Goal: Task Accomplishment & Management: Complete application form

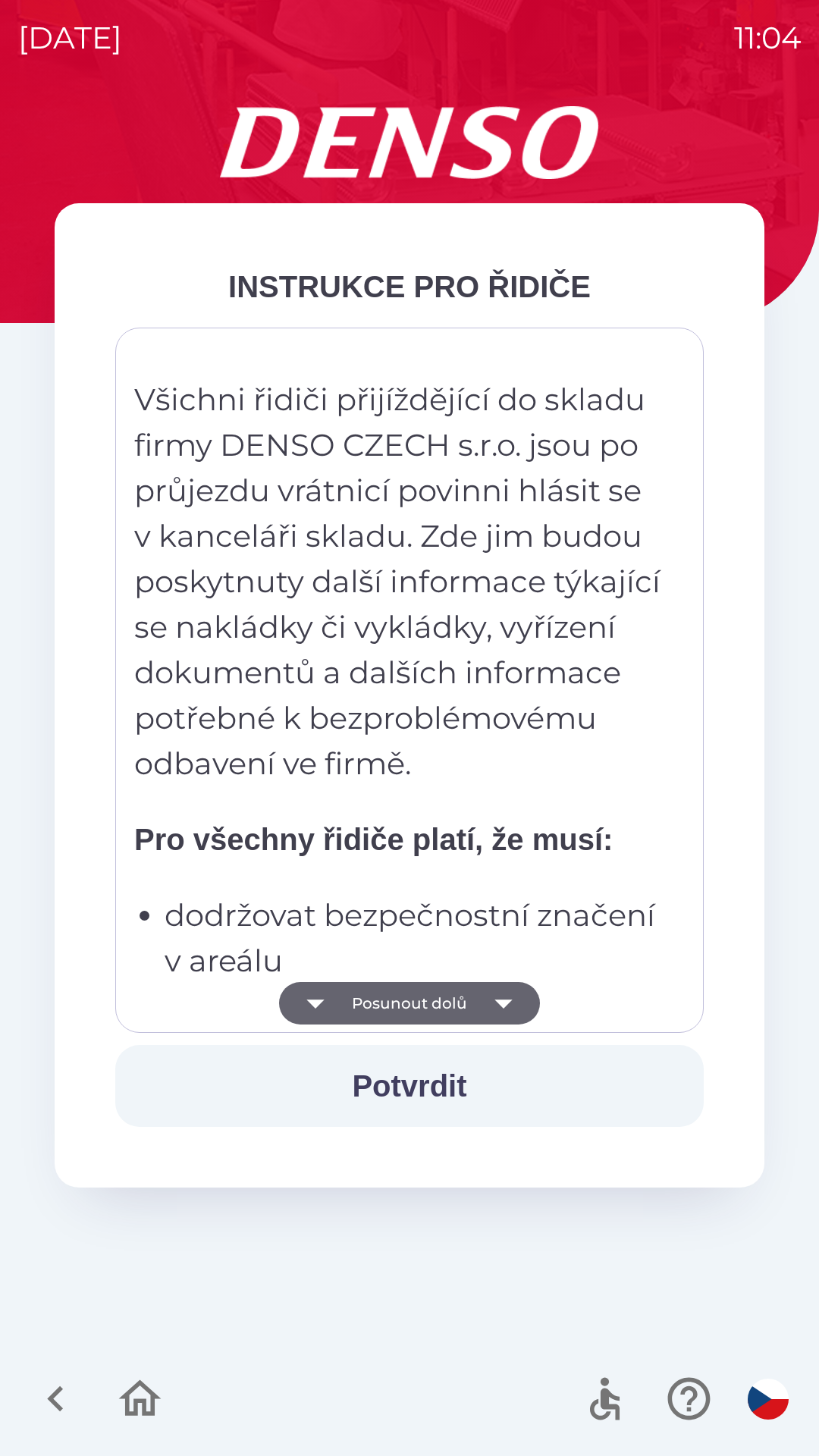
click at [399, 1001] on button "Posunout dolů" at bounding box center [410, 1003] width 261 height 43
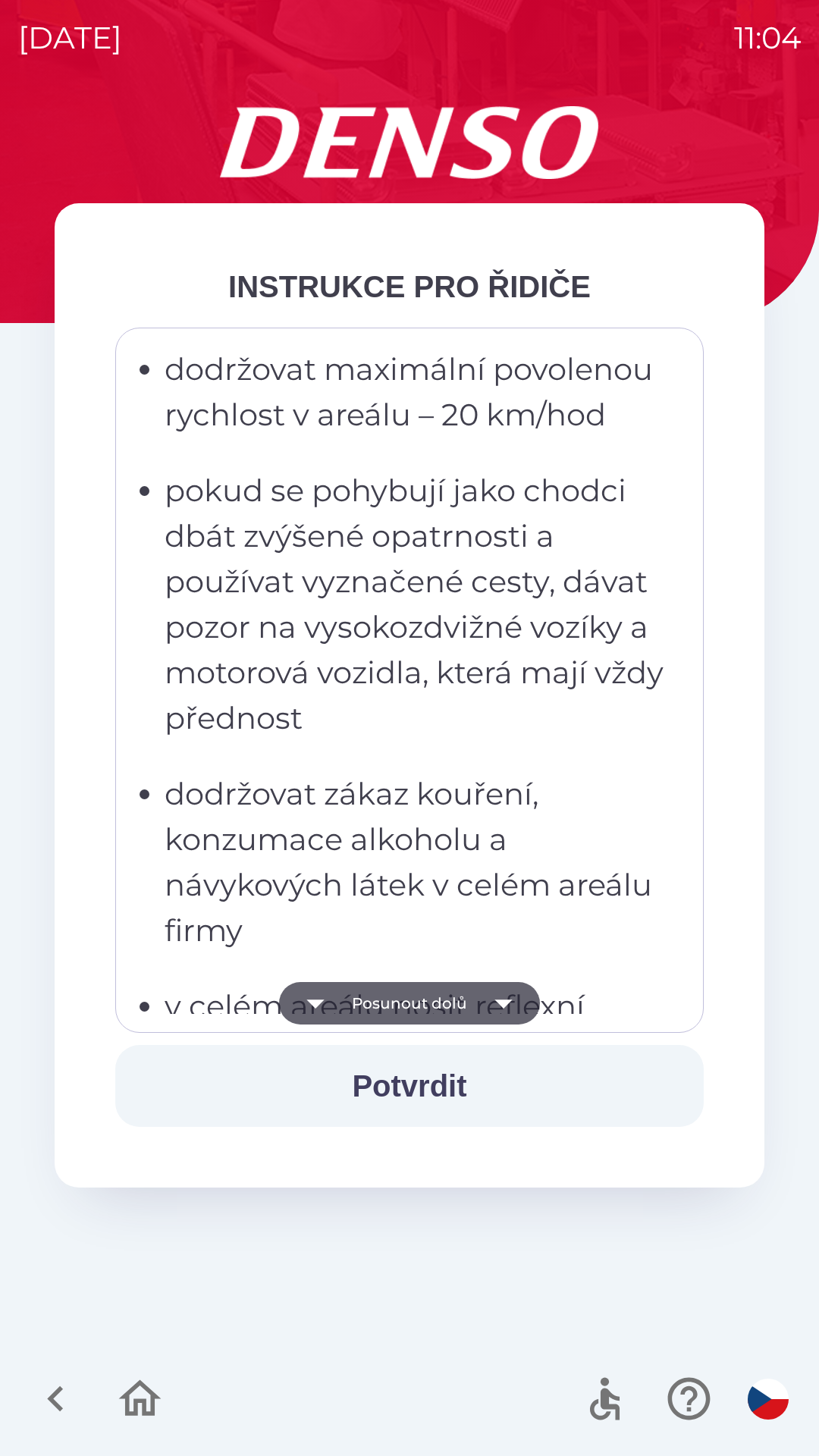
click at [388, 1082] on button "Potvrdit" at bounding box center [410, 1086] width 589 height 82
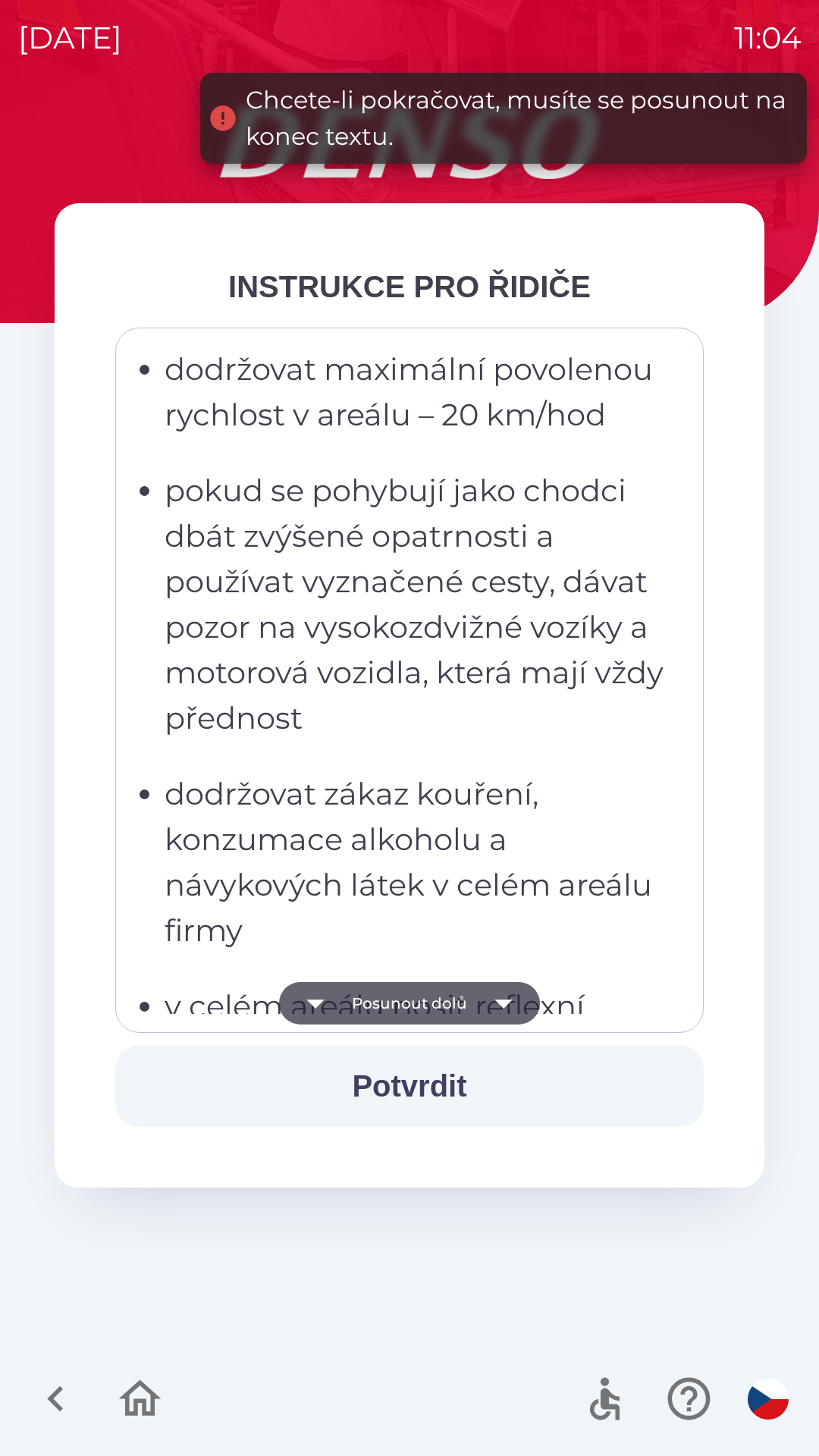
click at [387, 1000] on button "Posunout dolů" at bounding box center [410, 1003] width 261 height 43
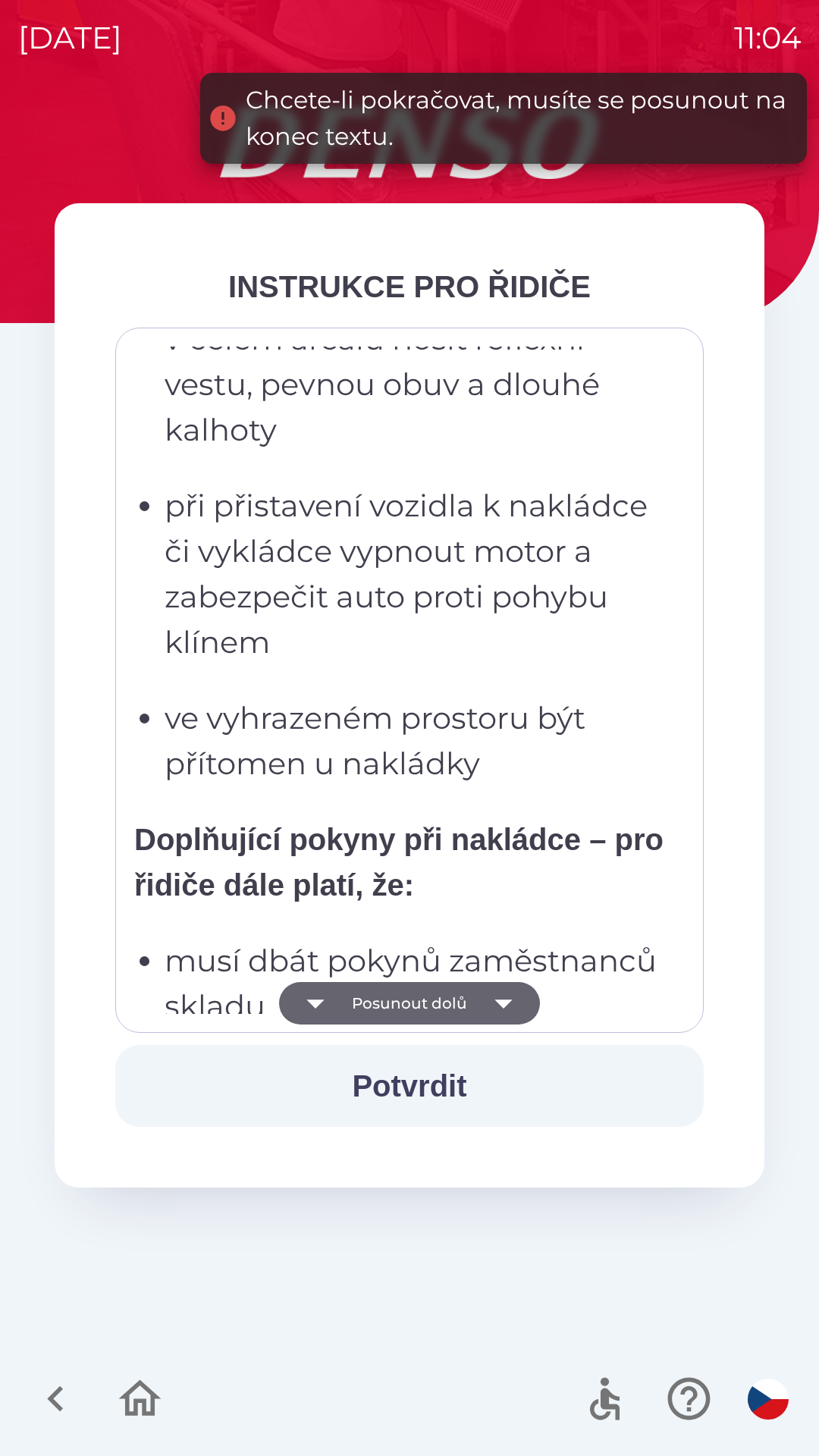
click at [376, 1001] on button "Posunout dolů" at bounding box center [410, 1003] width 261 height 43
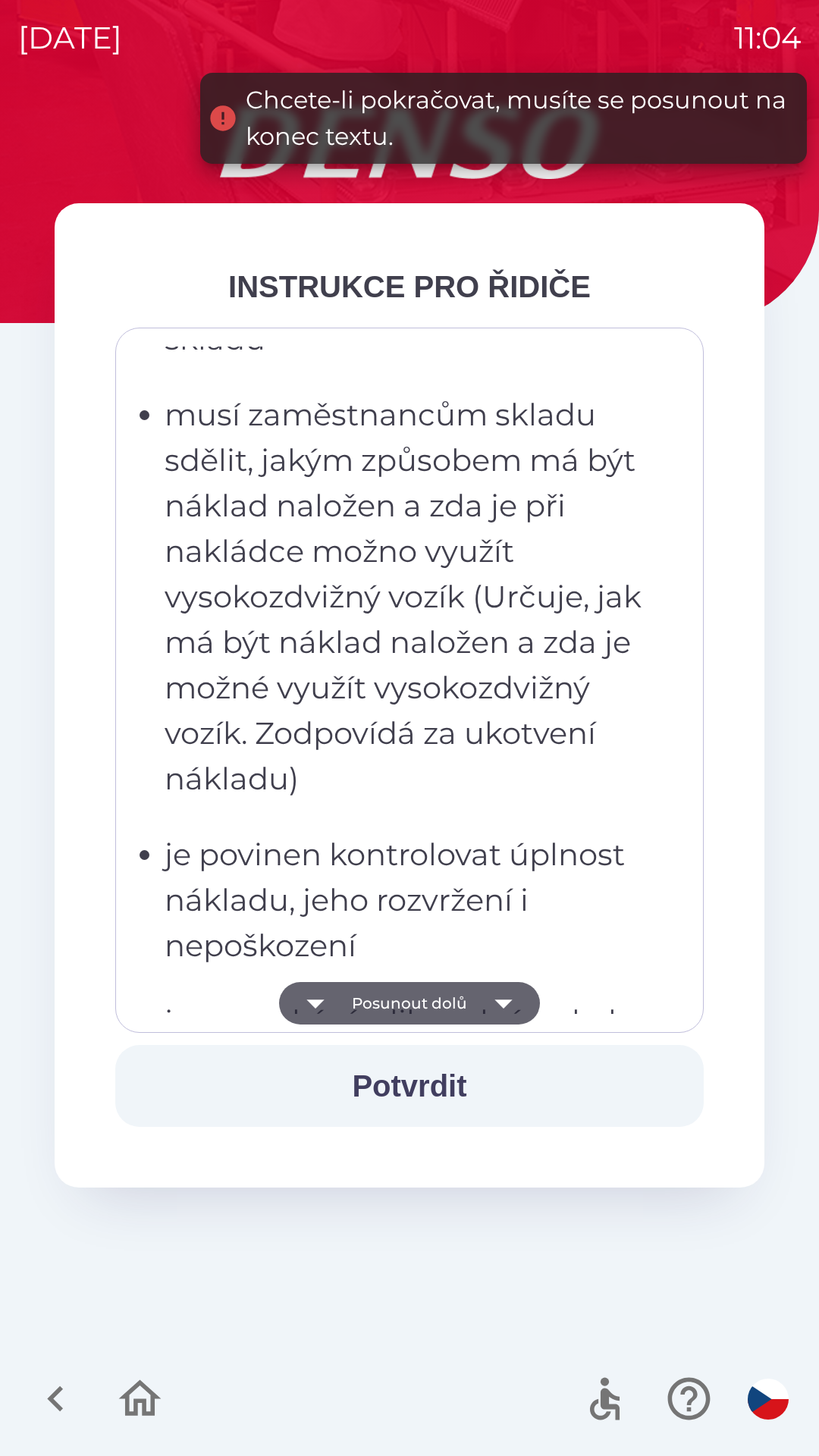
click at [366, 1004] on button "Posunout dolů" at bounding box center [410, 1003] width 261 height 43
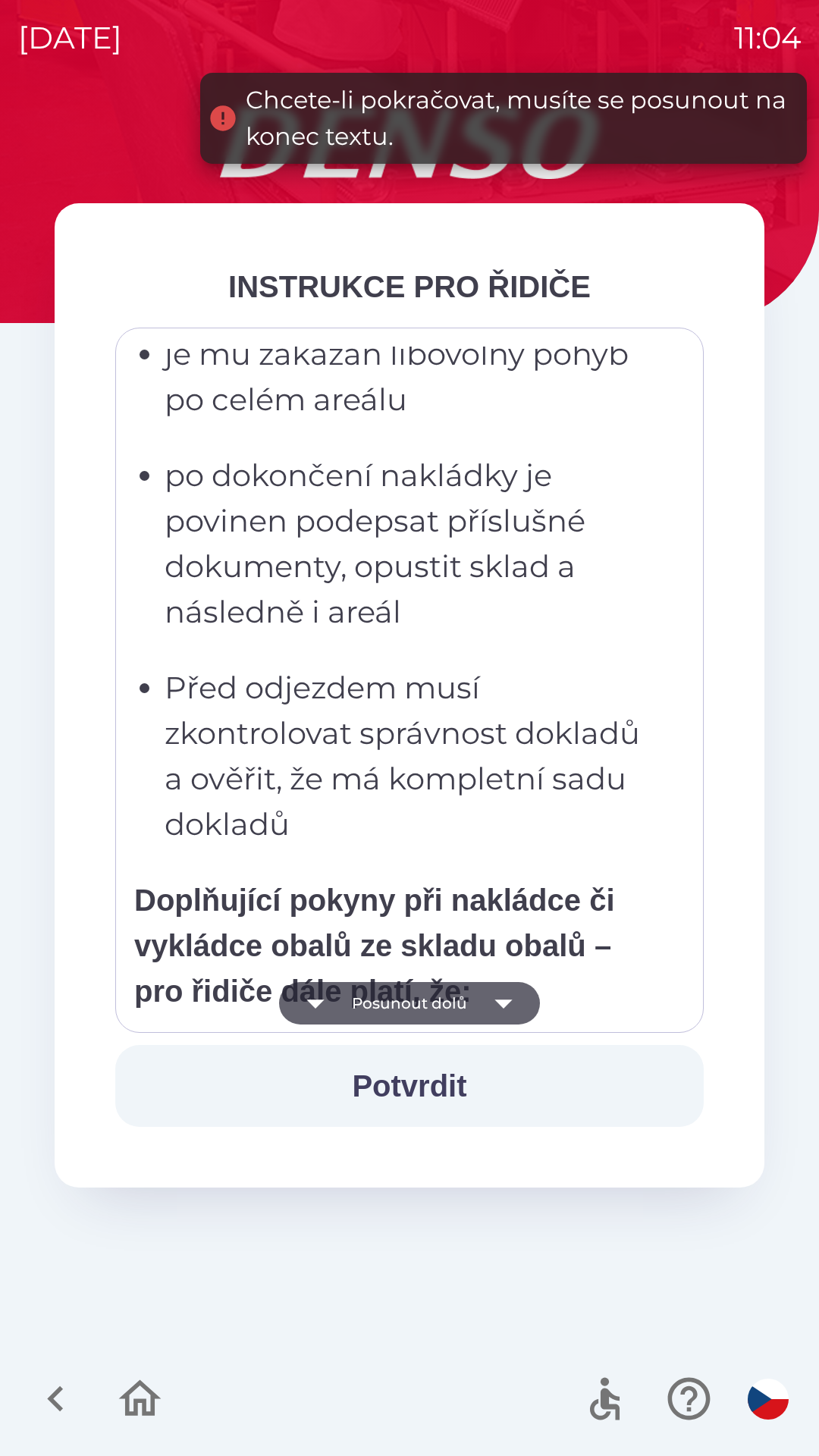
click at [369, 1006] on button "Posunout dolů" at bounding box center [410, 1003] width 261 height 43
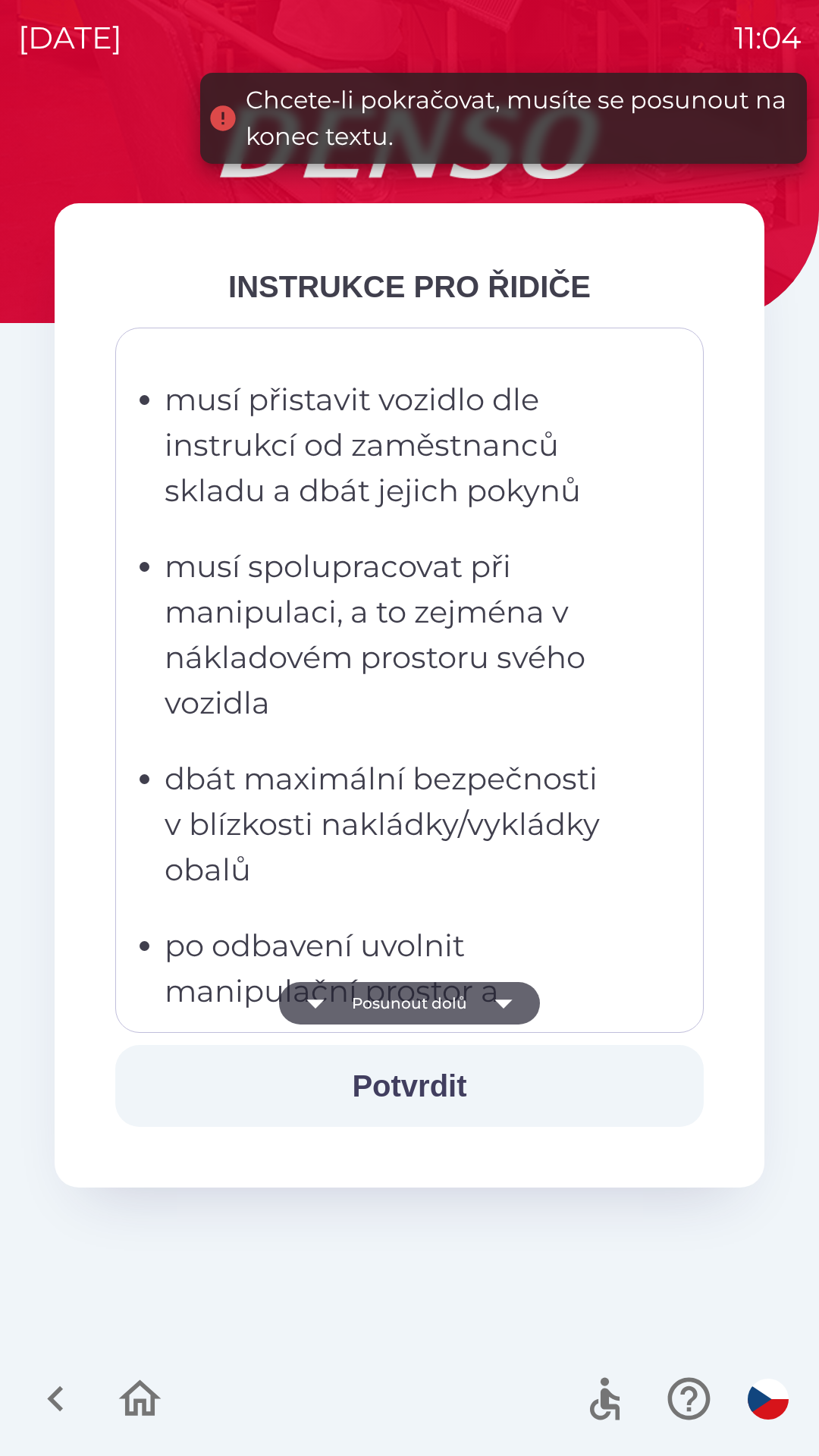
click at [367, 1014] on button "Posunout dolů" at bounding box center [410, 1003] width 261 height 43
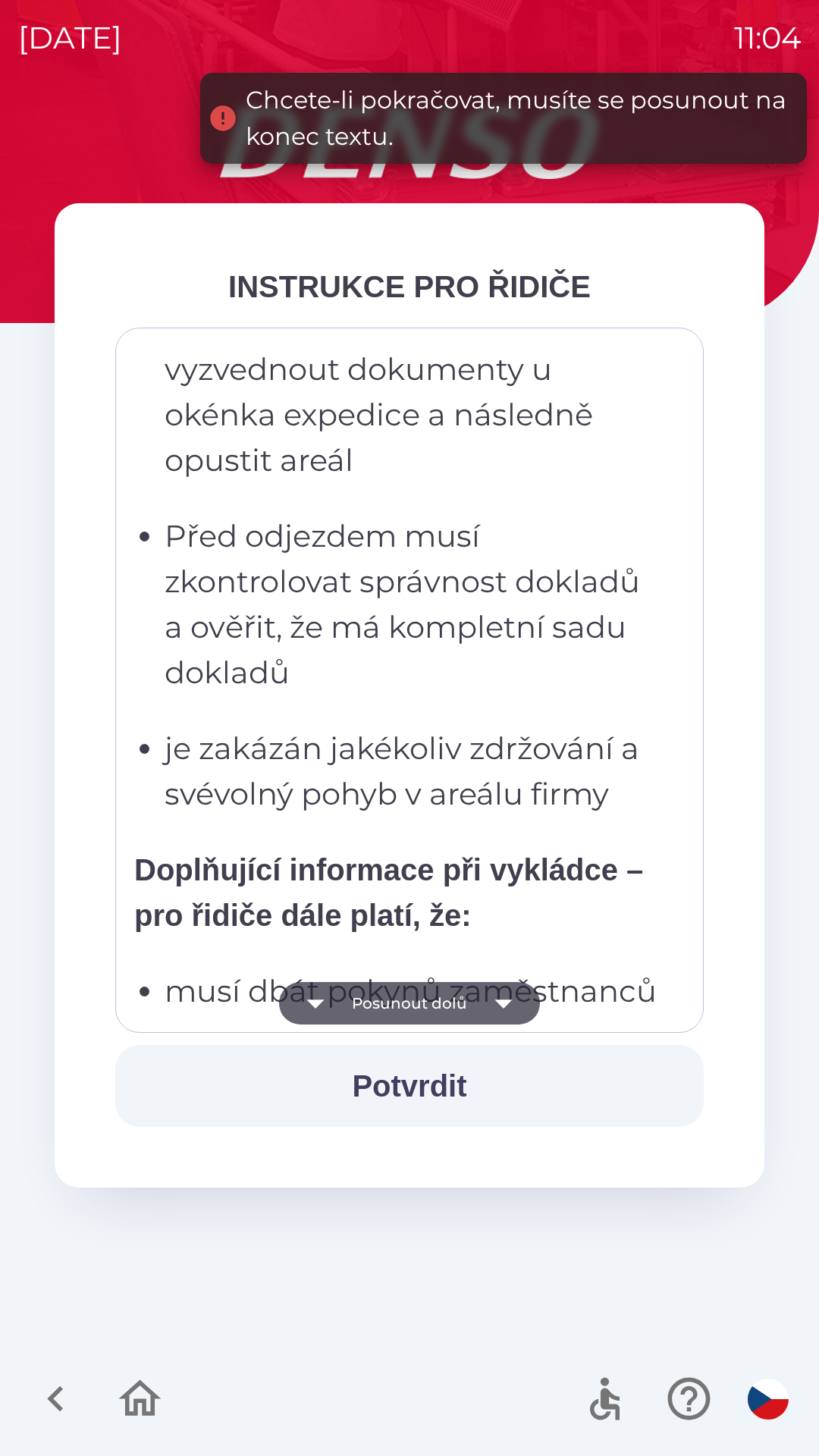
click at [369, 1016] on button "Posunout dolů" at bounding box center [410, 1003] width 261 height 43
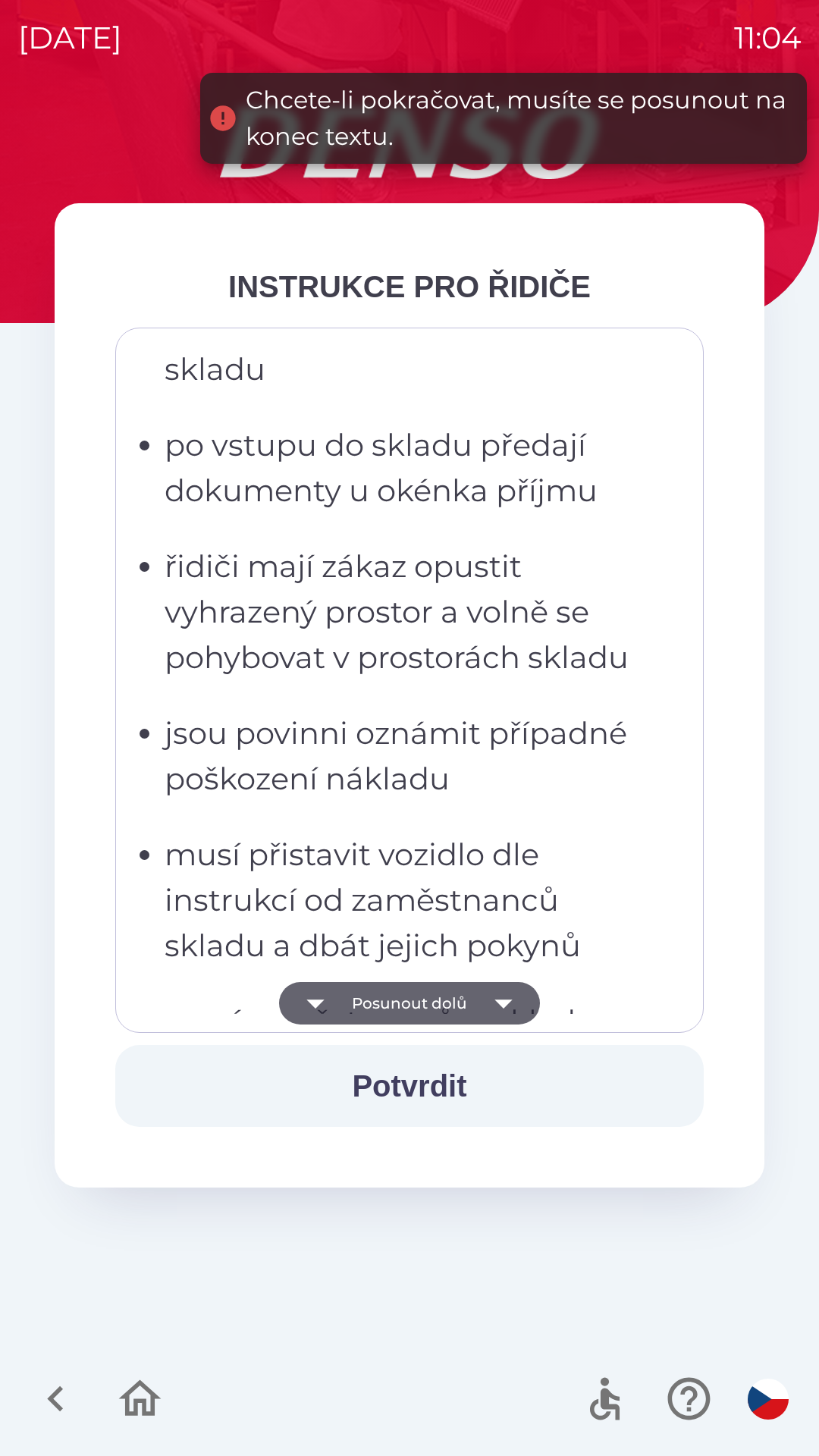
click at [372, 1011] on button "Posunout dolů" at bounding box center [410, 1003] width 261 height 43
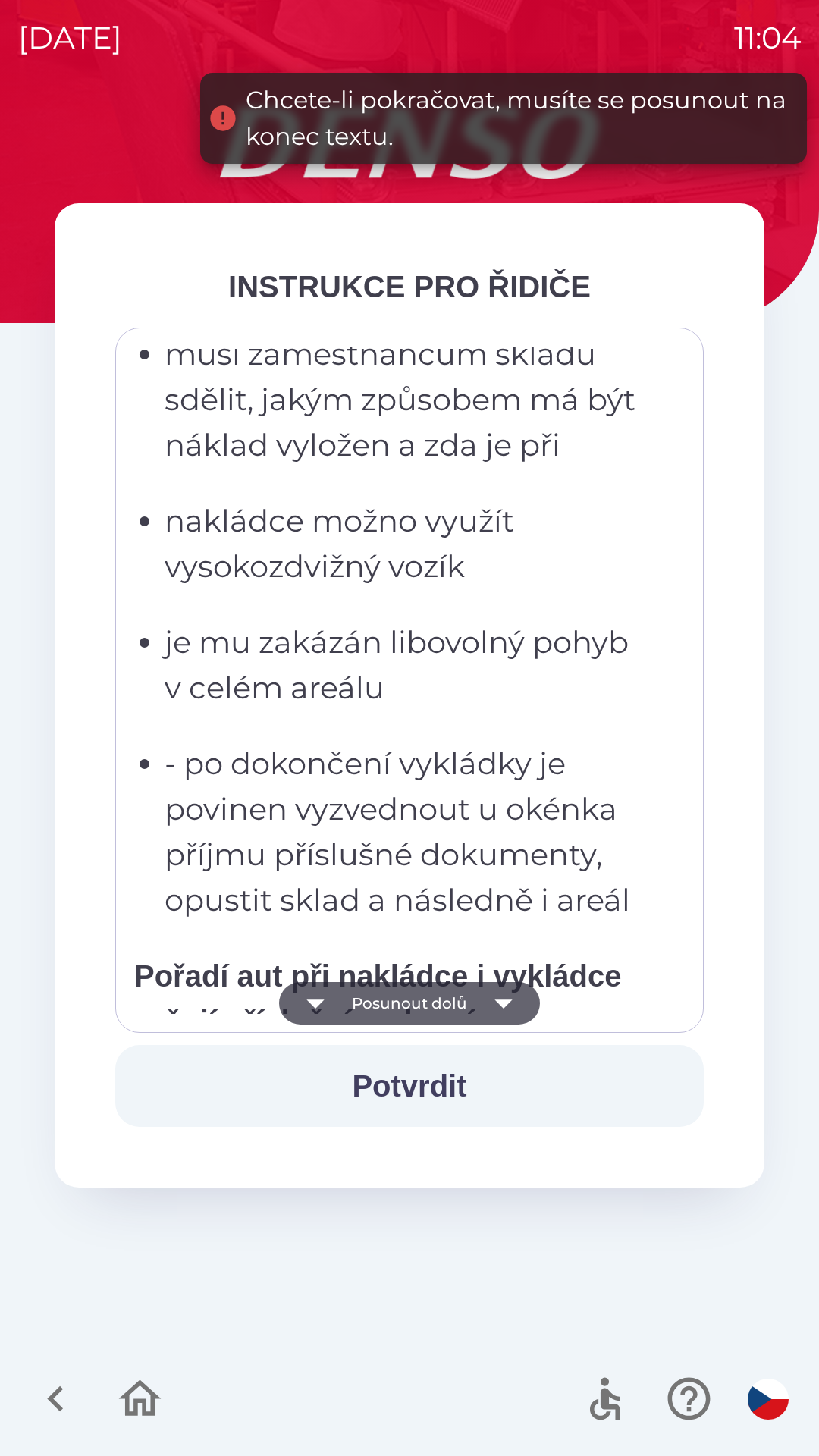
click at [374, 1011] on button "Posunout dolů" at bounding box center [410, 1003] width 261 height 43
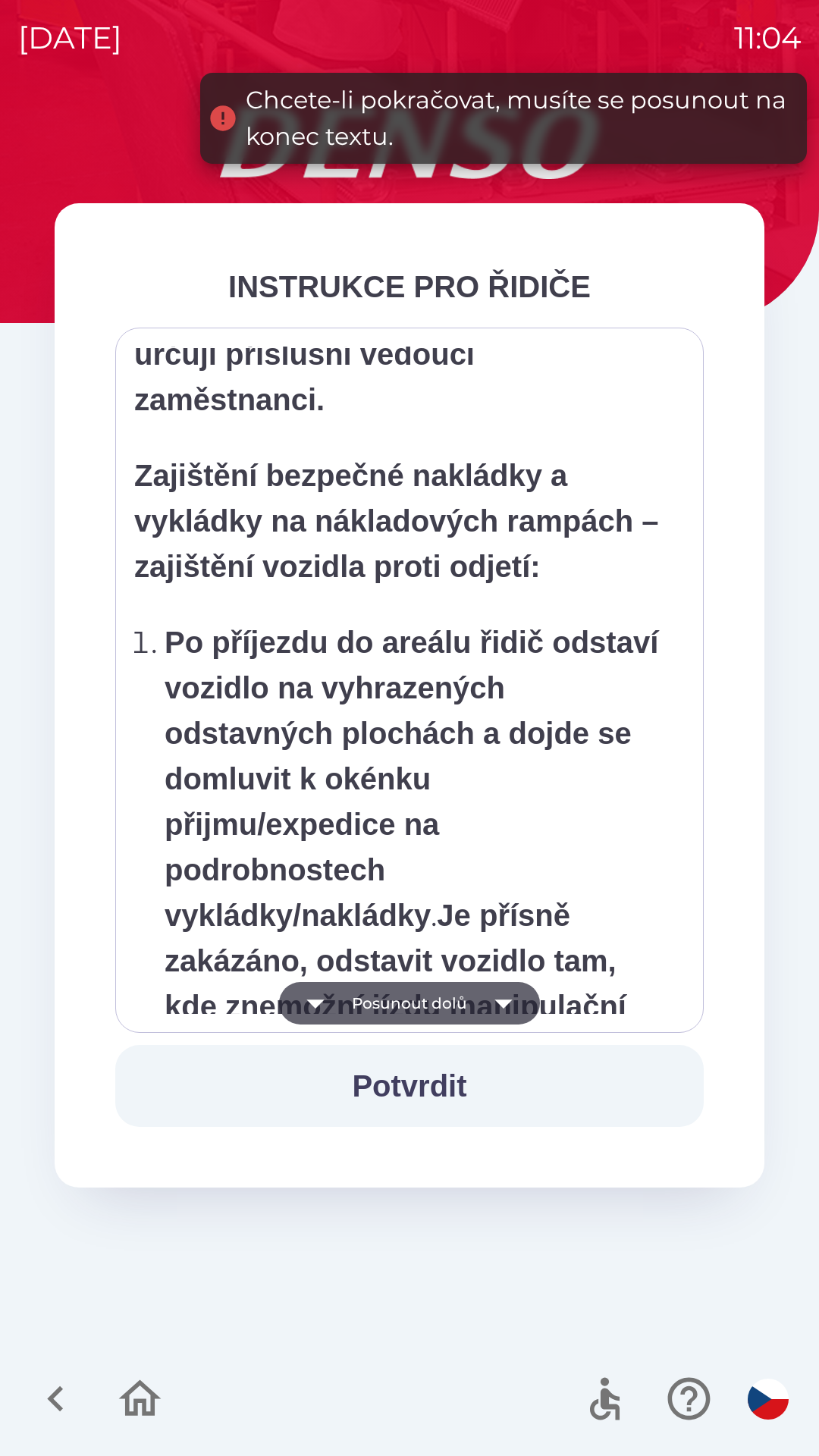
click at [377, 1007] on button "Posunout dolů" at bounding box center [410, 1003] width 261 height 43
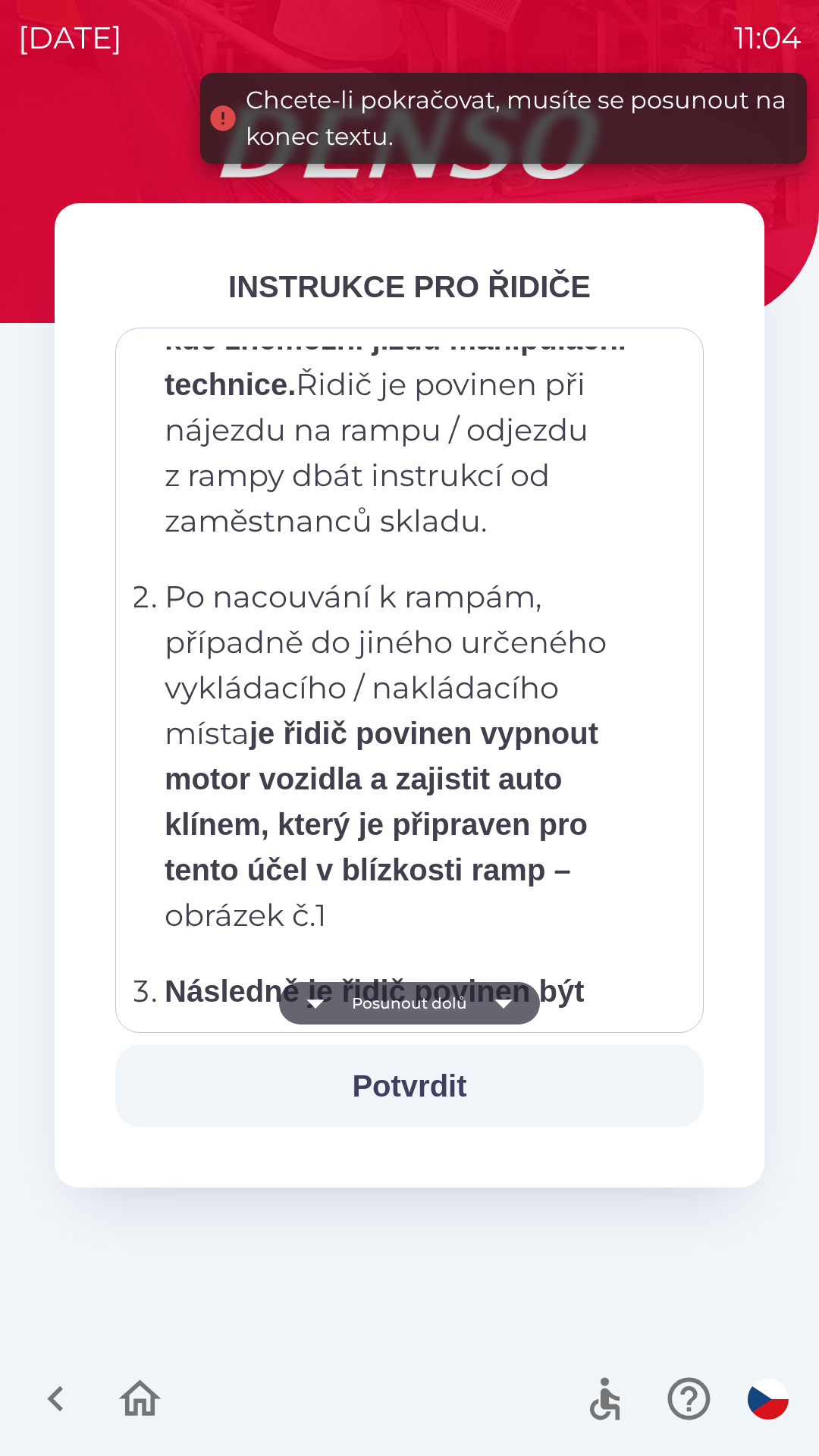
click at [380, 1006] on button "Posunout dolů" at bounding box center [410, 1003] width 261 height 43
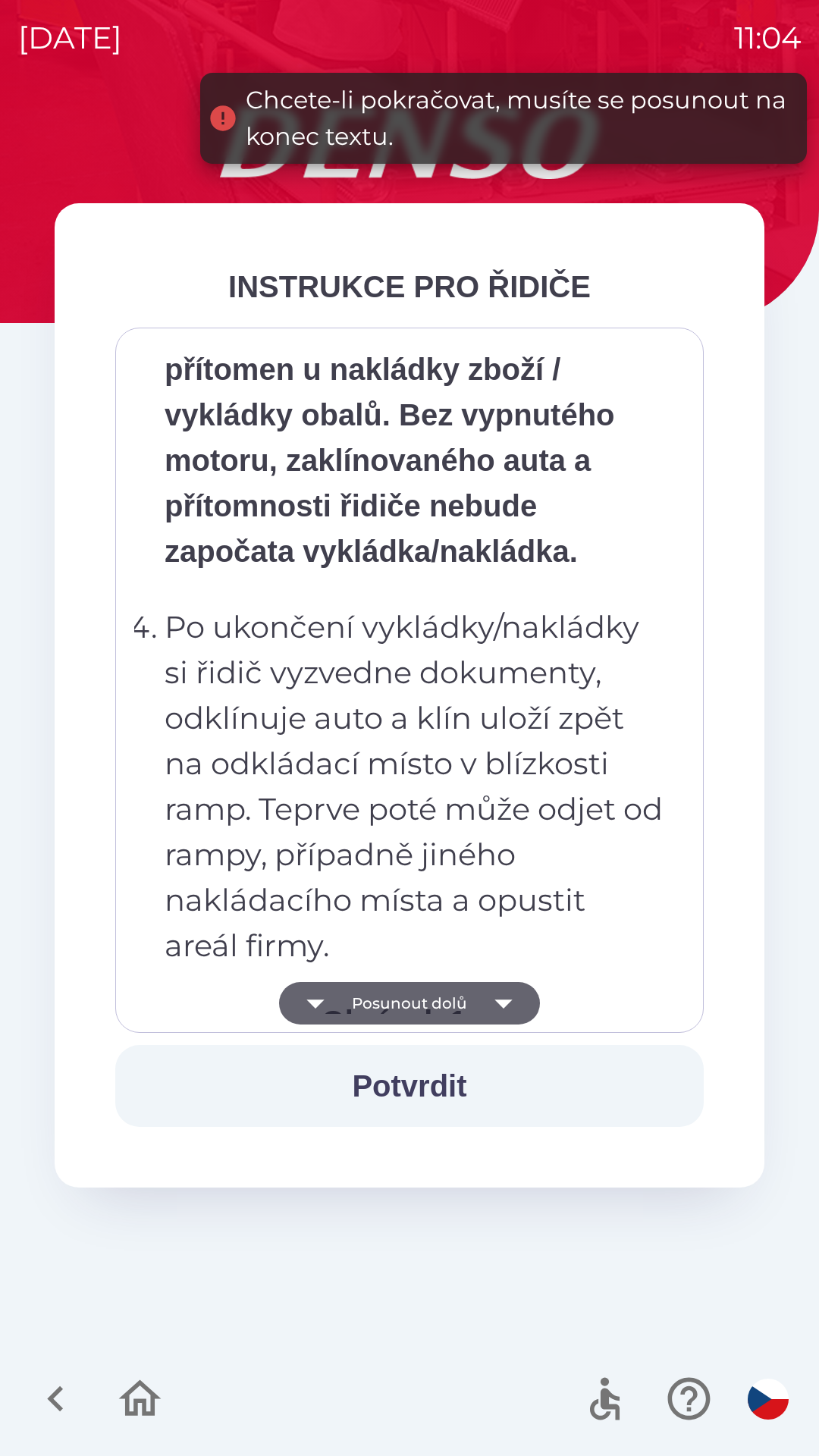
click at [382, 1008] on button "Posunout dolů" at bounding box center [410, 1003] width 261 height 43
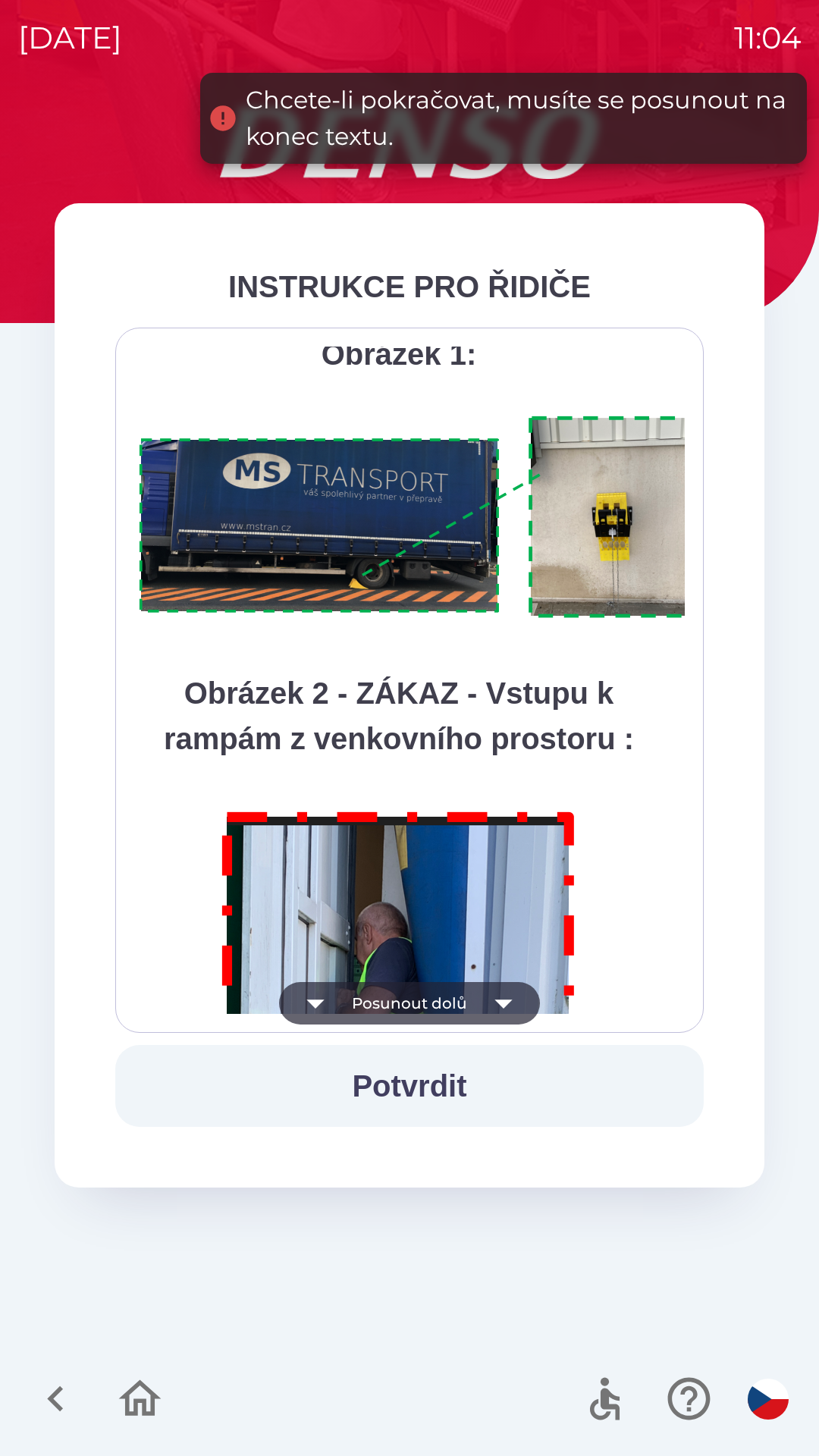
click at [384, 1008] on button "Posunout dolů" at bounding box center [410, 1003] width 261 height 43
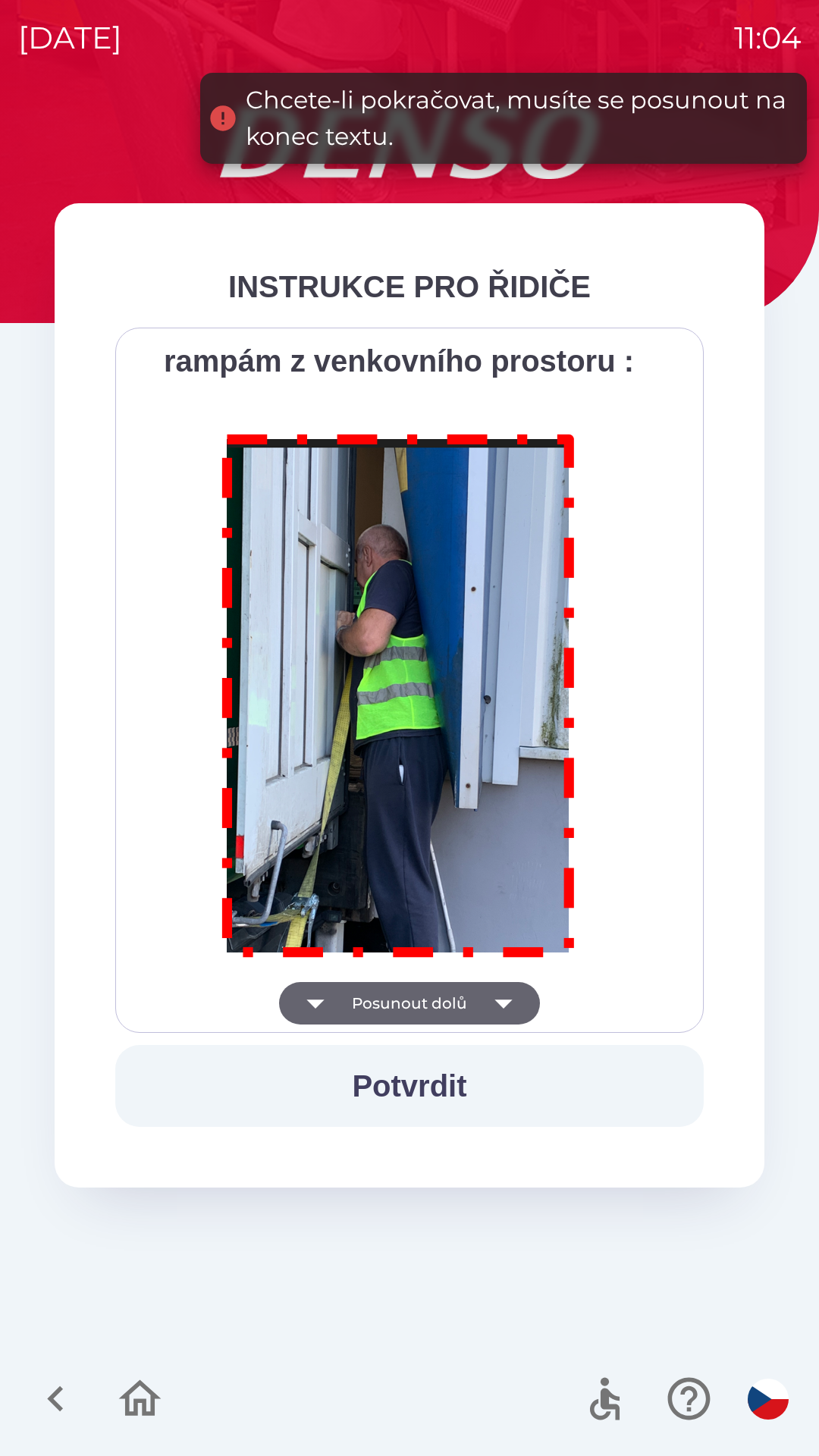
click at [386, 1009] on div "Všichni řidiči přijíždějící do skladu firmy DENSO CZECH s.r.o. jsou po průjezdu…" at bounding box center [410, 680] width 551 height 667
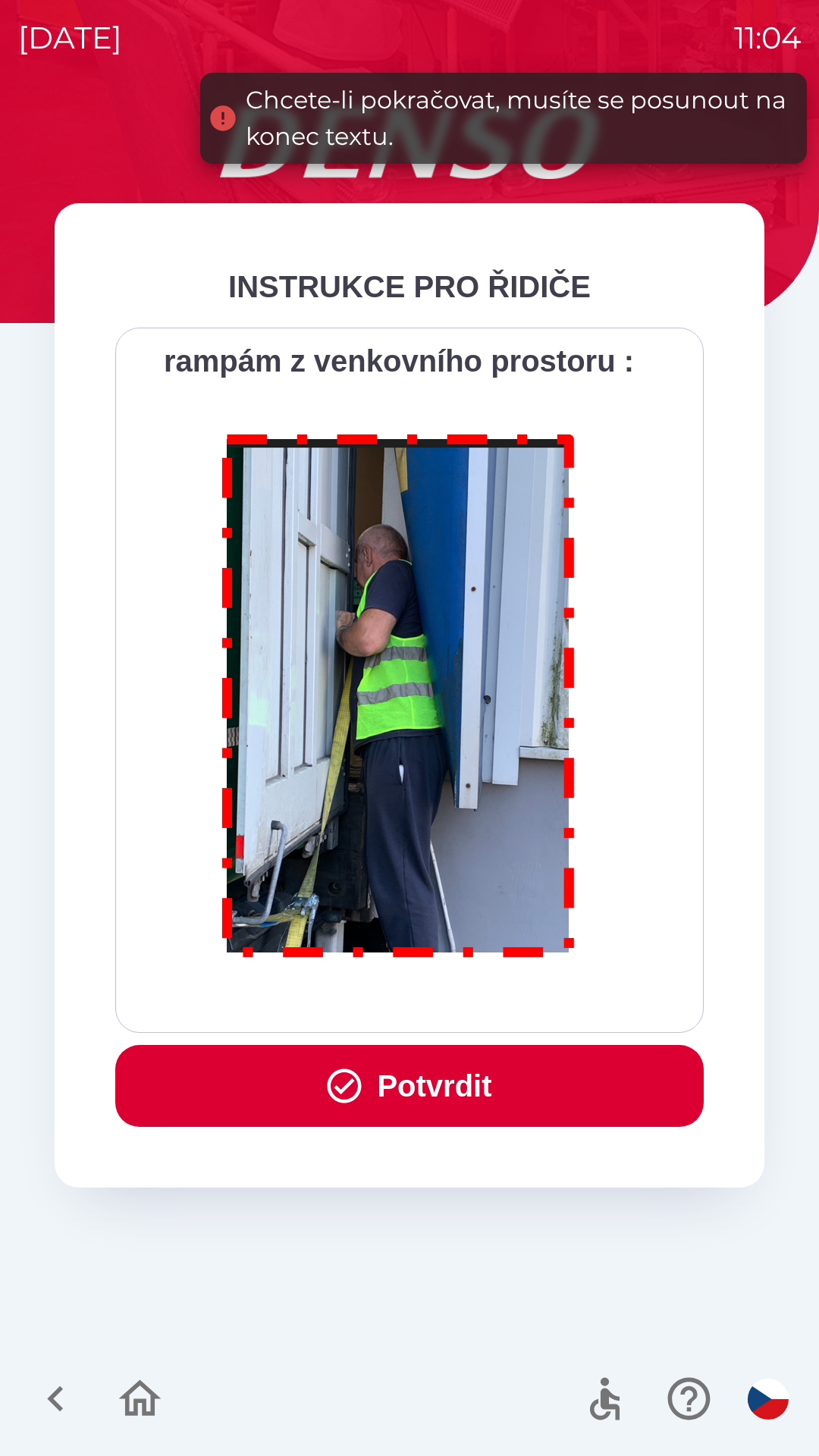
click at [391, 1006] on div "Všichni řidiči přijíždějící do skladu firmy DENSO CZECH s.r.o. jsou po průjezdu…" at bounding box center [410, 680] width 551 height 667
click at [378, 1101] on button "Potvrdit" at bounding box center [410, 1086] width 589 height 82
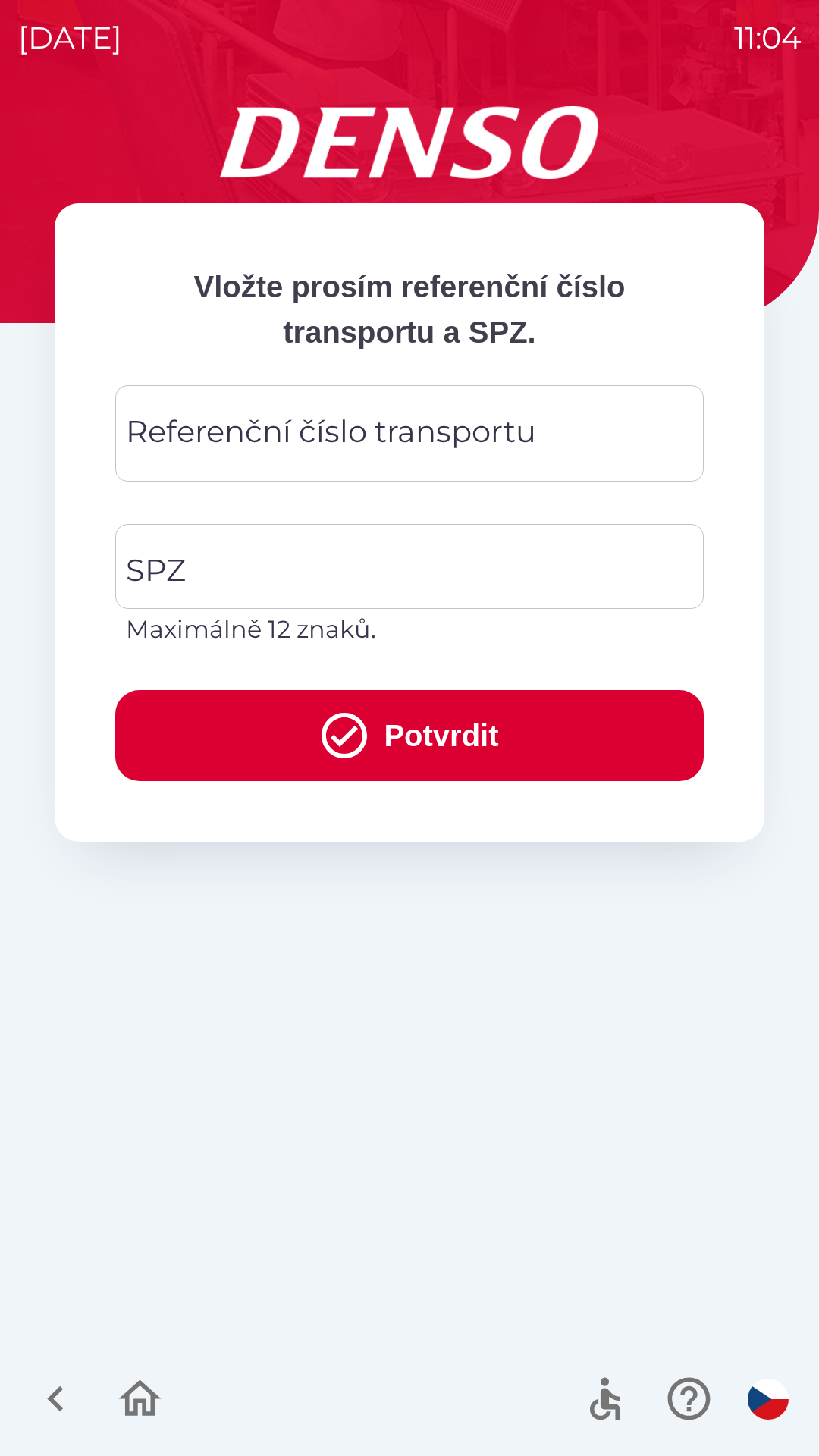
click at [264, 446] on div "Referenční číslo transportu Referenční číslo transportu" at bounding box center [410, 433] width 589 height 97
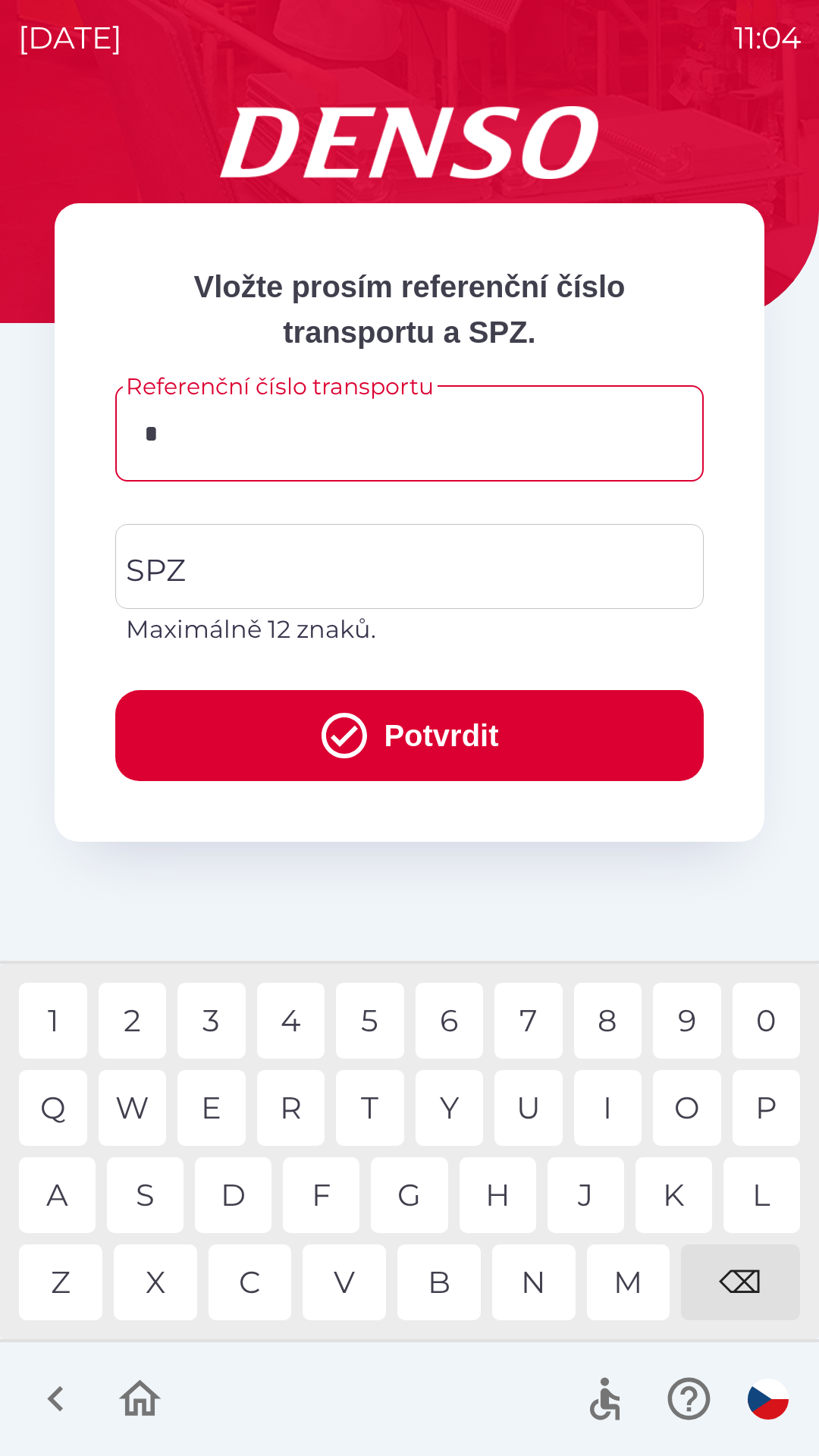
click at [212, 1030] on div "3" at bounding box center [212, 1020] width 68 height 76
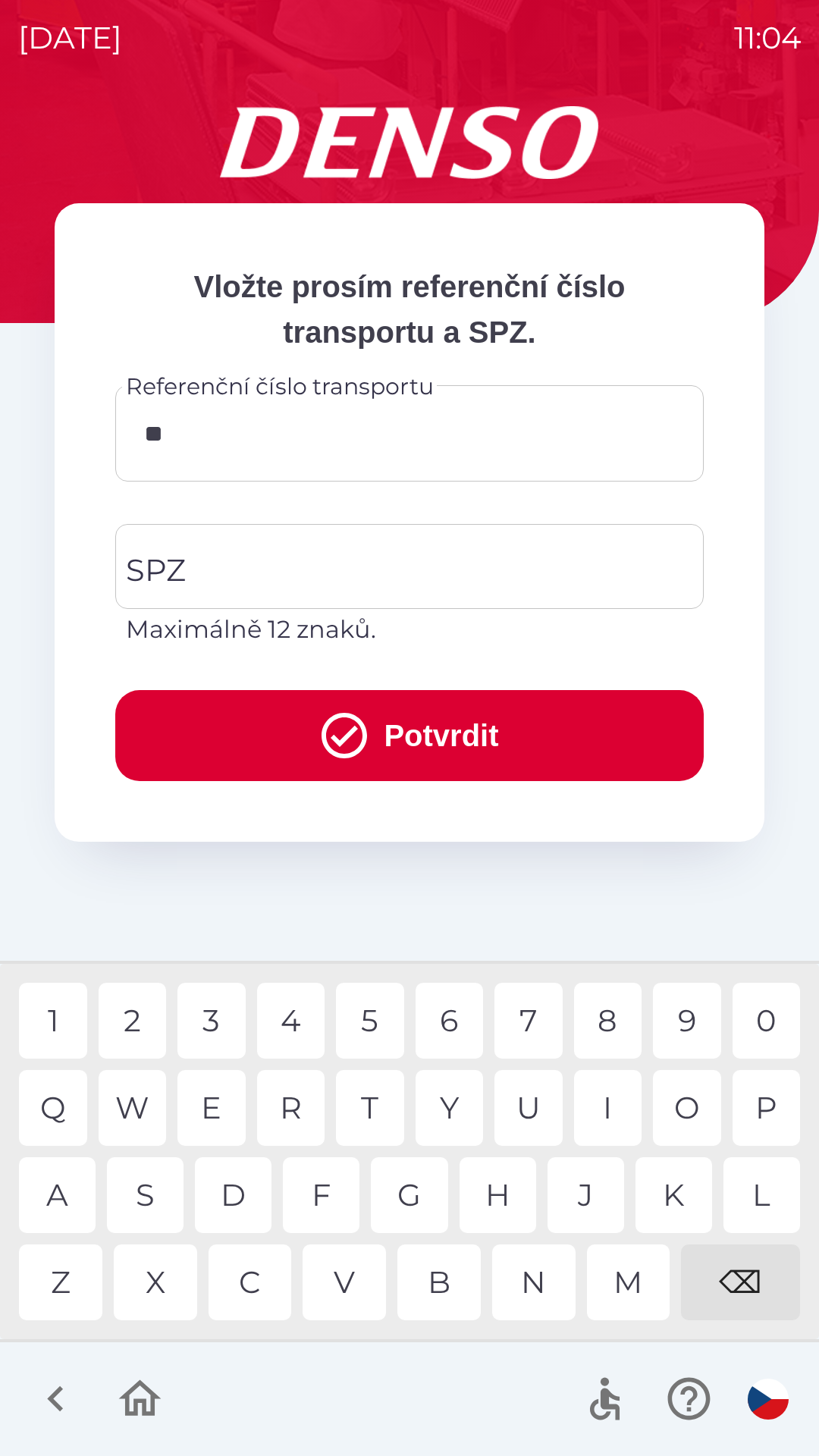
click at [296, 1018] on div "4" at bounding box center [291, 1020] width 68 height 76
click at [755, 1016] on div "0" at bounding box center [767, 1020] width 68 height 76
click at [589, 1019] on div "8" at bounding box center [608, 1020] width 68 height 76
type input "******"
click at [50, 1023] on div "1" at bounding box center [53, 1020] width 68 height 76
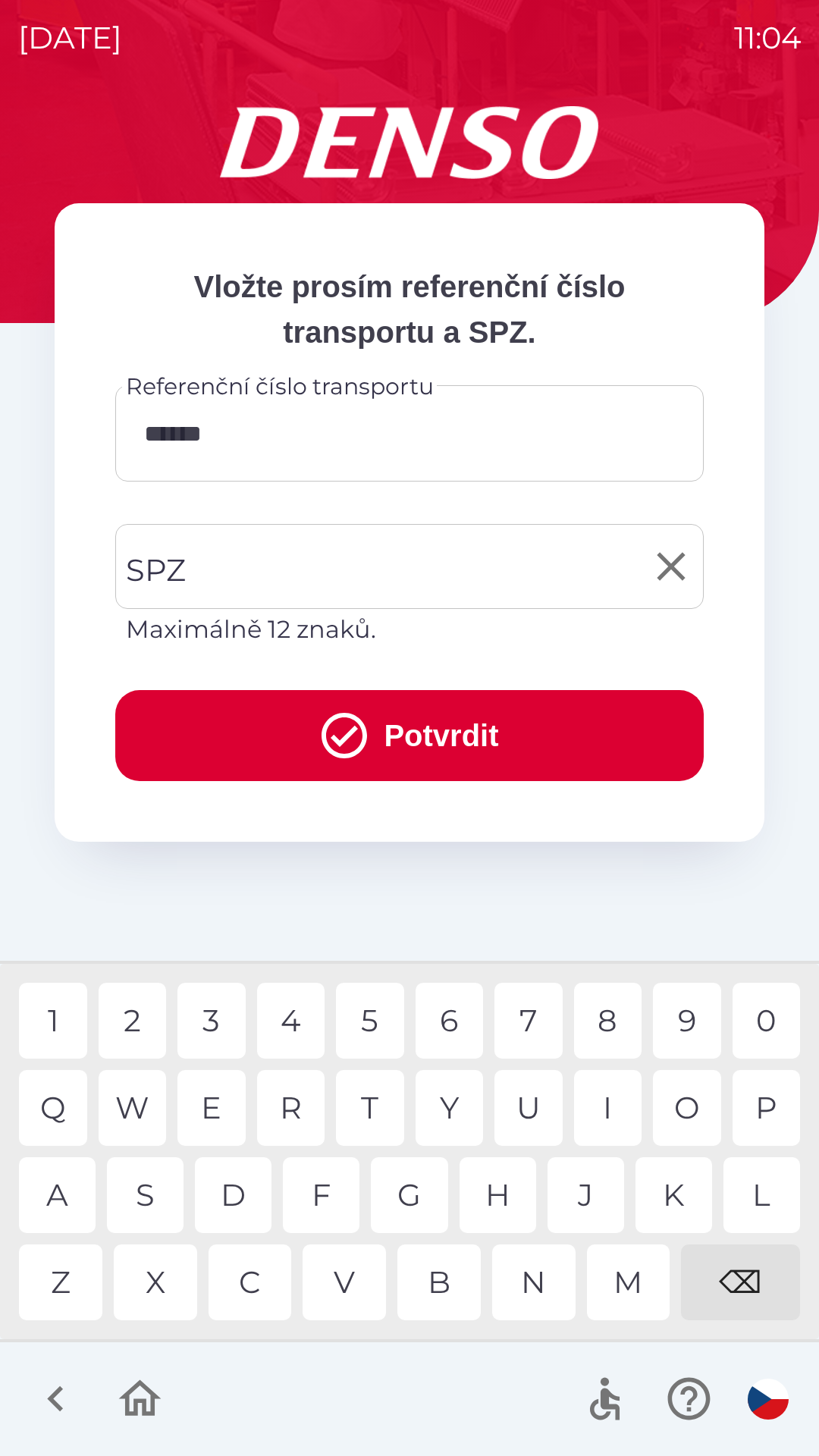
click at [308, 583] on input "SPZ" at bounding box center [398, 566] width 552 height 71
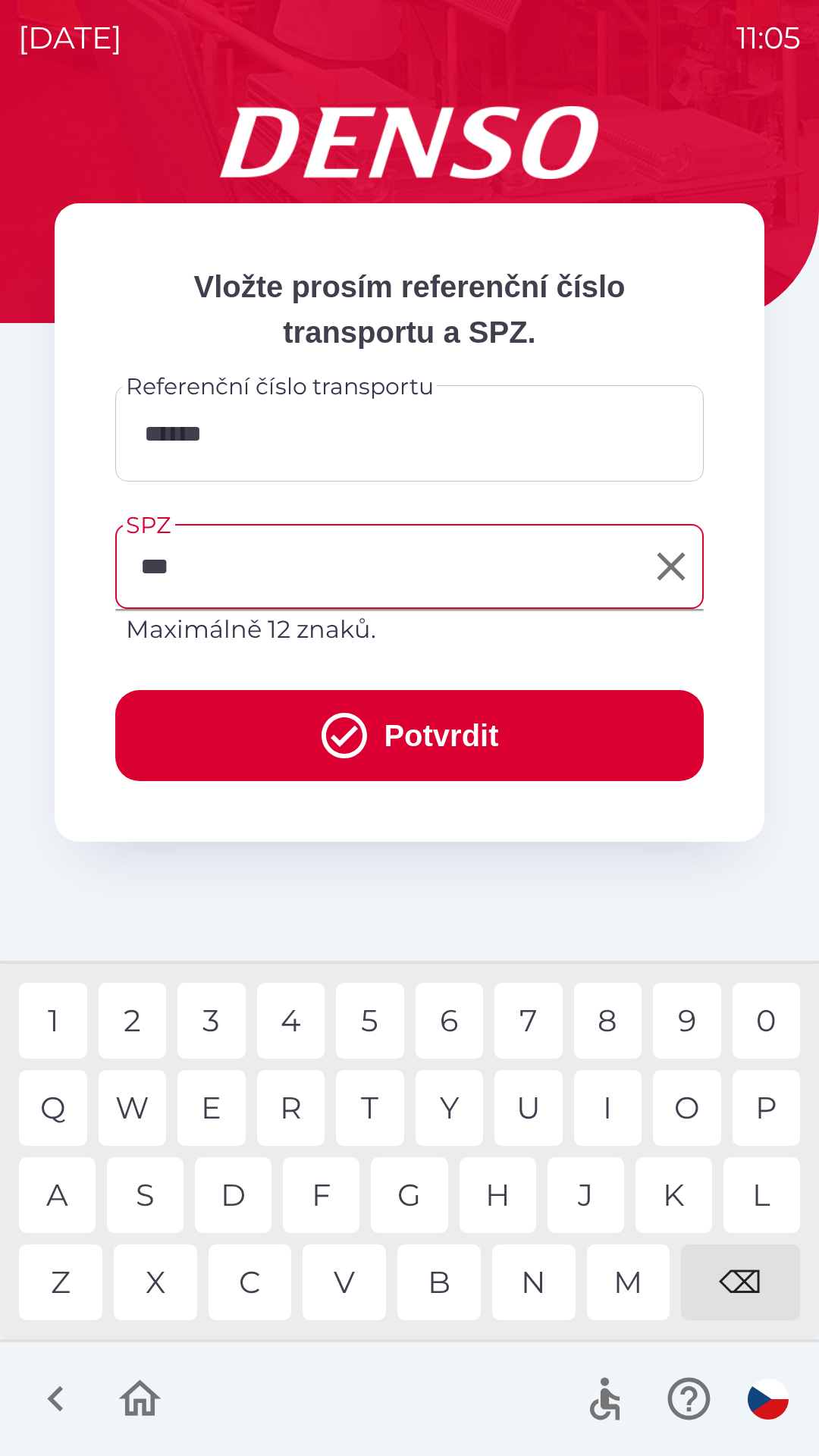
click at [438, 1276] on div "B" at bounding box center [439, 1282] width 84 height 76
click at [220, 1020] on div "3" at bounding box center [212, 1020] width 68 height 76
click at [216, 1035] on div "3" at bounding box center [212, 1020] width 68 height 76
type input "*******"
click at [376, 1018] on div "5" at bounding box center [370, 1020] width 68 height 76
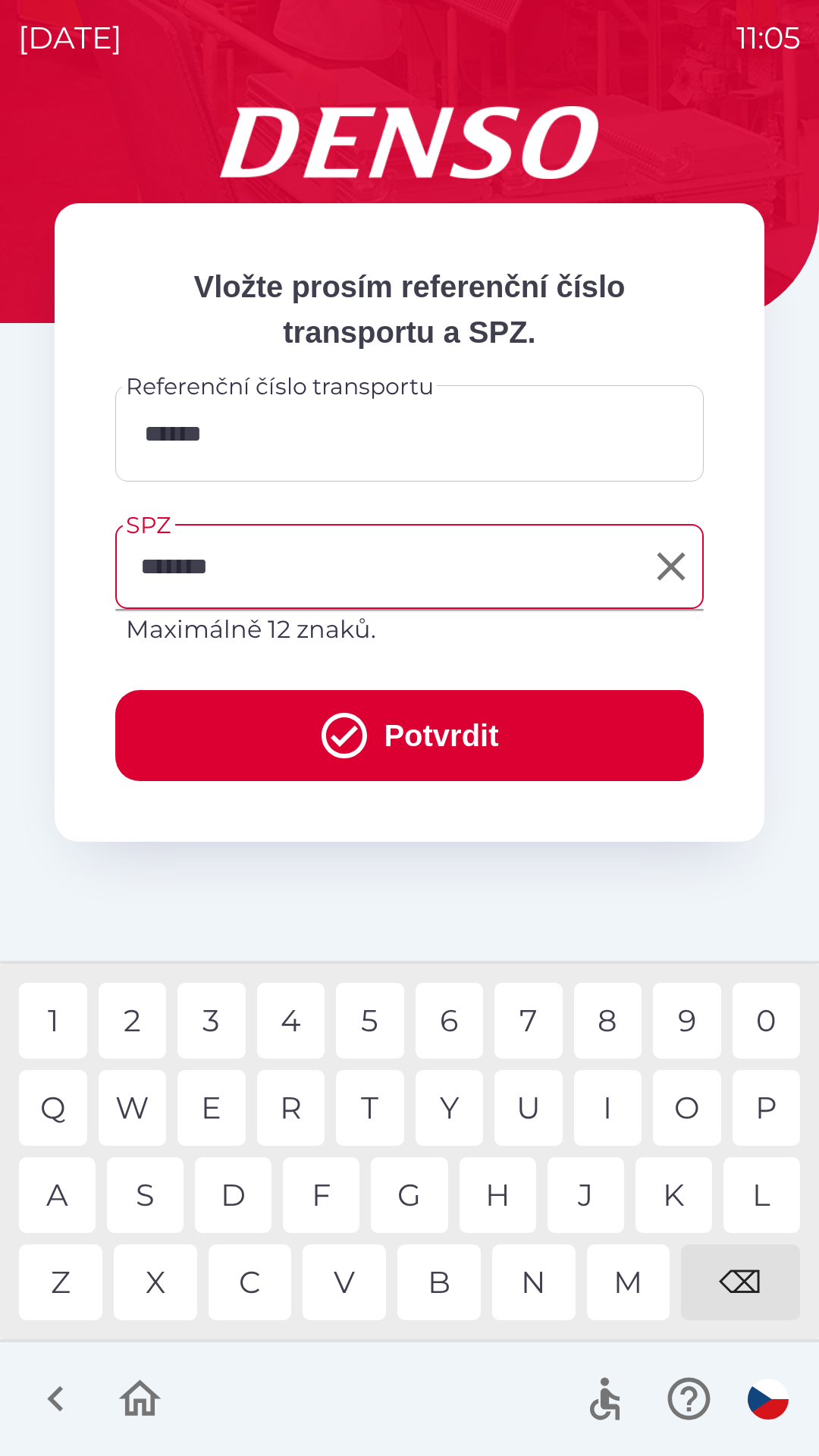
click at [400, 735] on button "Potvrdit" at bounding box center [410, 735] width 589 height 91
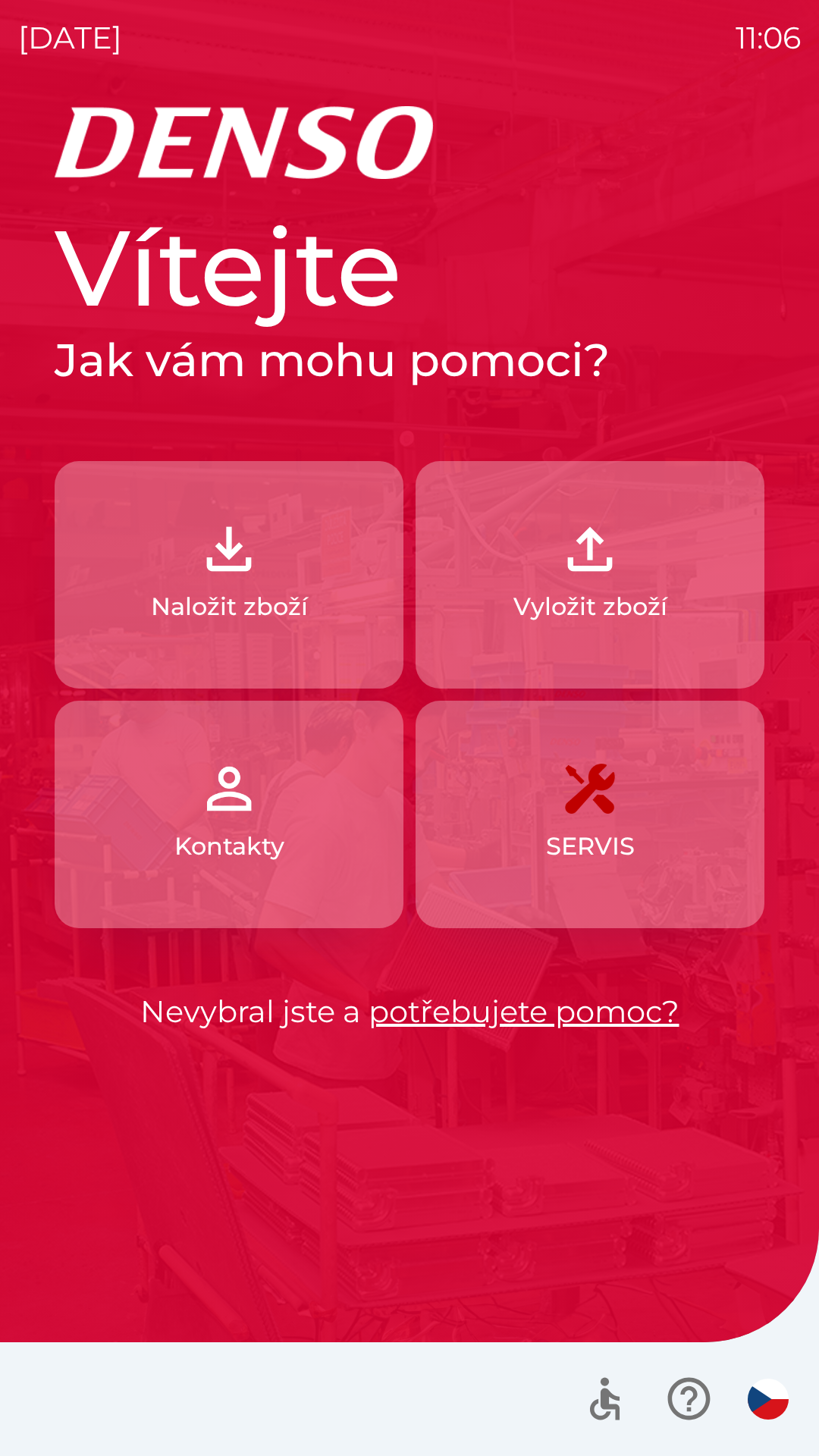
click at [572, 554] on img "button" at bounding box center [590, 549] width 67 height 67
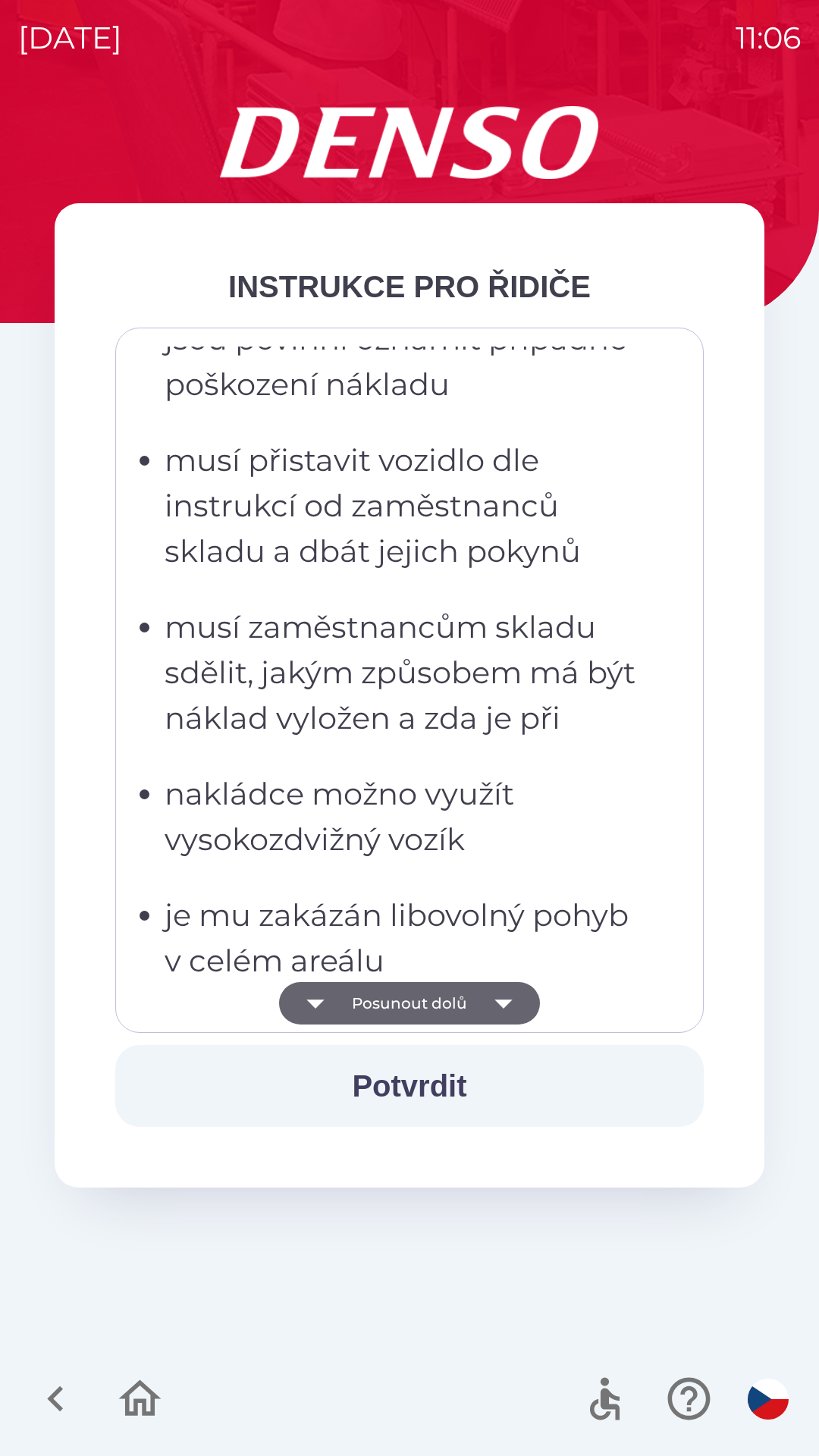
click at [407, 664] on p "musí zaměstnancům skladu sdělit, jakým způsobem má být náklad vyložen a zda je …" at bounding box center [414, 672] width 499 height 137
click at [453, 559] on p "musí přistavit vozidlo dle instrukcí od zaměstnanců skladu a dbát jejich pokynů" at bounding box center [414, 505] width 499 height 137
click at [397, 741] on p "musí zaměstnancům skladu sdělit, jakým způsobem má být náklad vyložen a zda je …" at bounding box center [414, 672] width 499 height 137
click at [421, 671] on p "musí zaměstnancům skladu sdělit, jakým způsobem má být náklad vyložen a zda je …" at bounding box center [414, 672] width 499 height 137
click at [477, 558] on p "musí přistavit vozidlo dle instrukcí od zaměstnanců skladu a dbát jejich pokynů" at bounding box center [414, 505] width 499 height 137
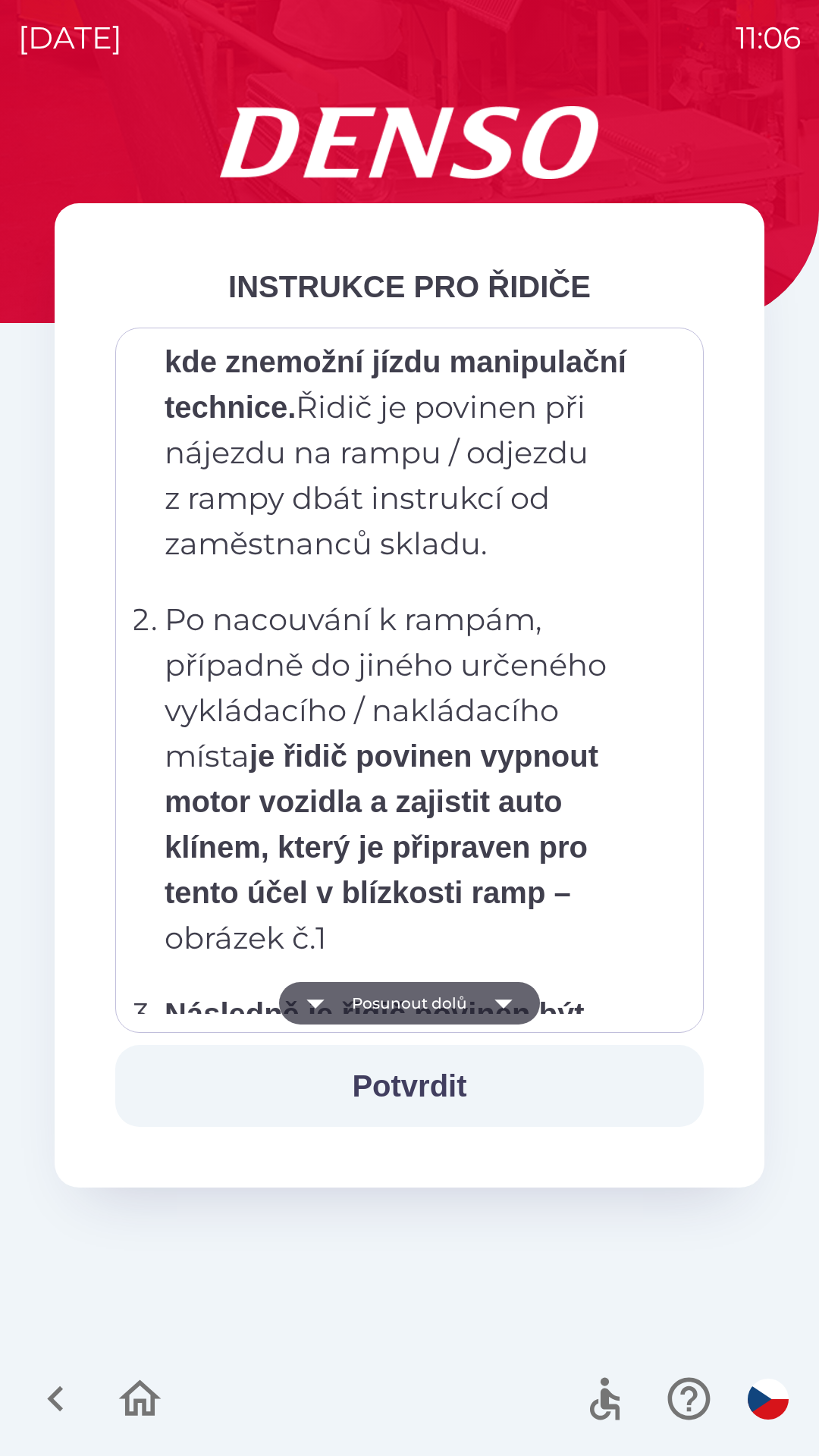
click at [382, 739] on strong "je řidič povinen vypnout motor vozidla a zajistit auto klínem, který je připrav…" at bounding box center [382, 824] width 434 height 170
click at [450, 597] on p "Po nacouvání k rampám, případně do jiného určeného vykládacího / nakládacího mí…" at bounding box center [414, 779] width 499 height 364
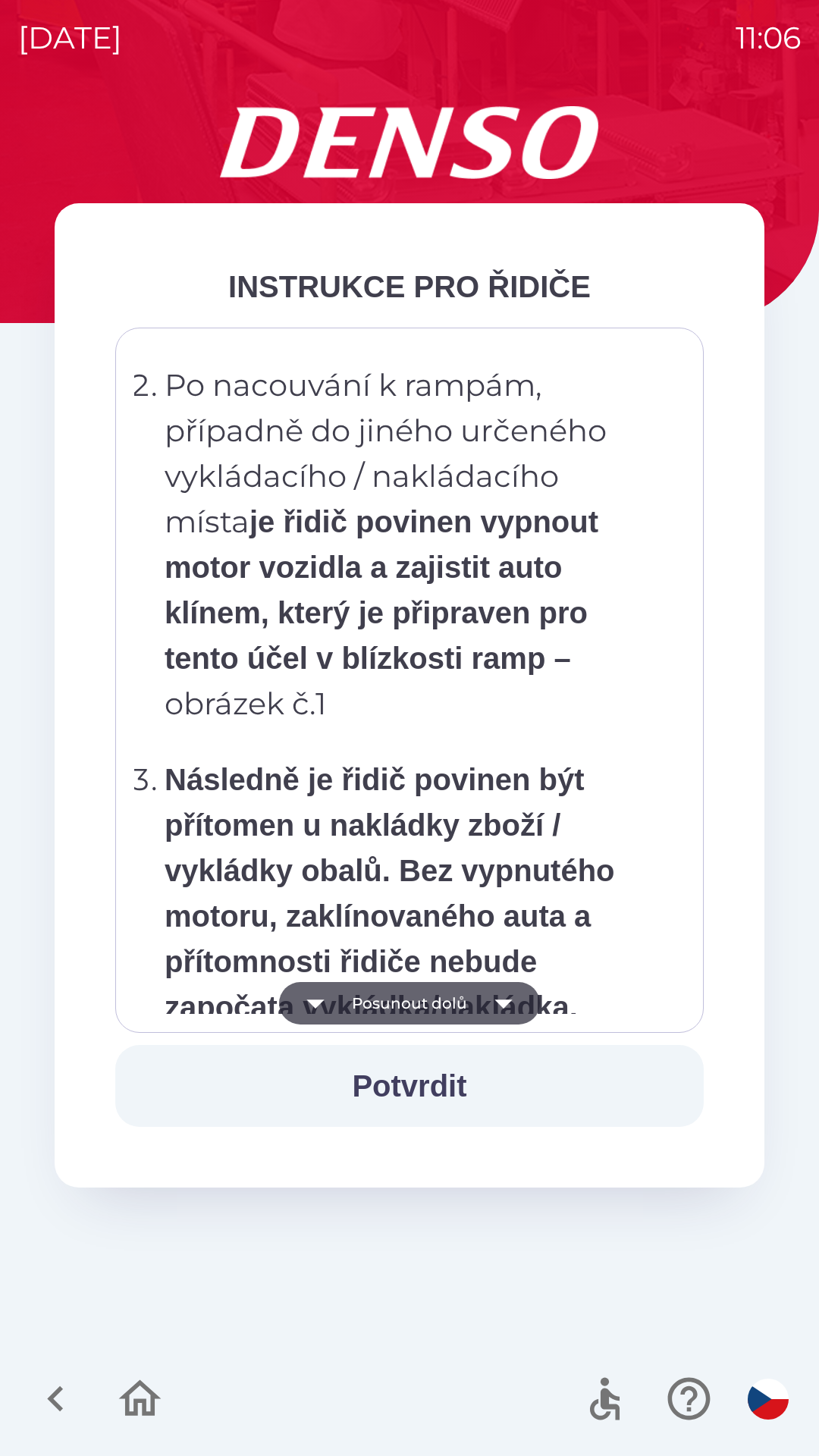
click at [443, 726] on p "Po nacouvání k rampám, případně do jiného určeného vykládacího / nakládacího mí…" at bounding box center [414, 544] width 499 height 364
click at [466, 683] on p "Po nacouvání k rampám, případně do jiného určeného vykládacího / nakládacího mí…" at bounding box center [414, 544] width 499 height 364
click at [518, 573] on p "Po nacouvání k rampám, případně do jiného určeného vykládacího / nakládacího mí…" at bounding box center [414, 544] width 499 height 364
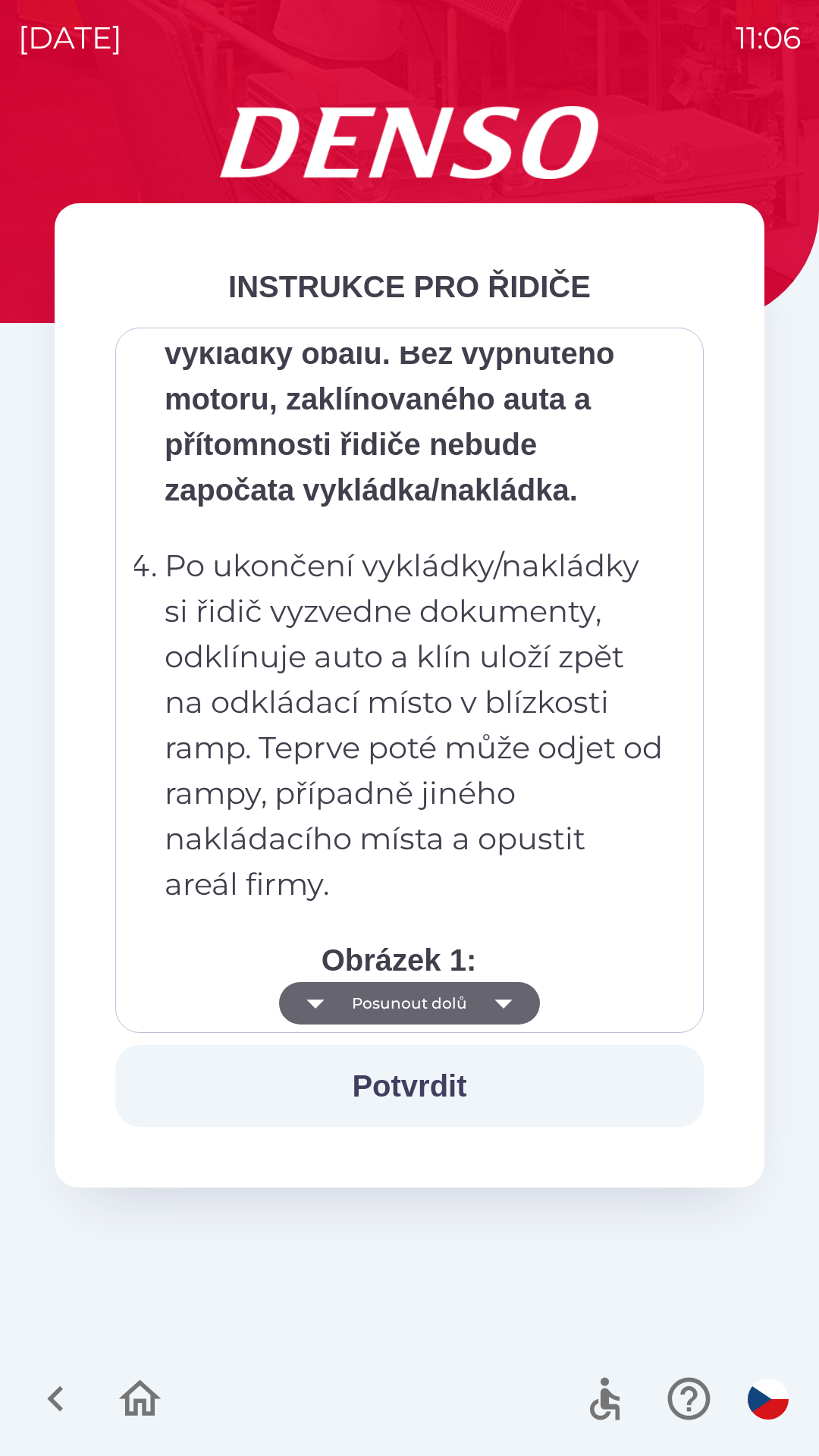
scroll to position [8521, 0]
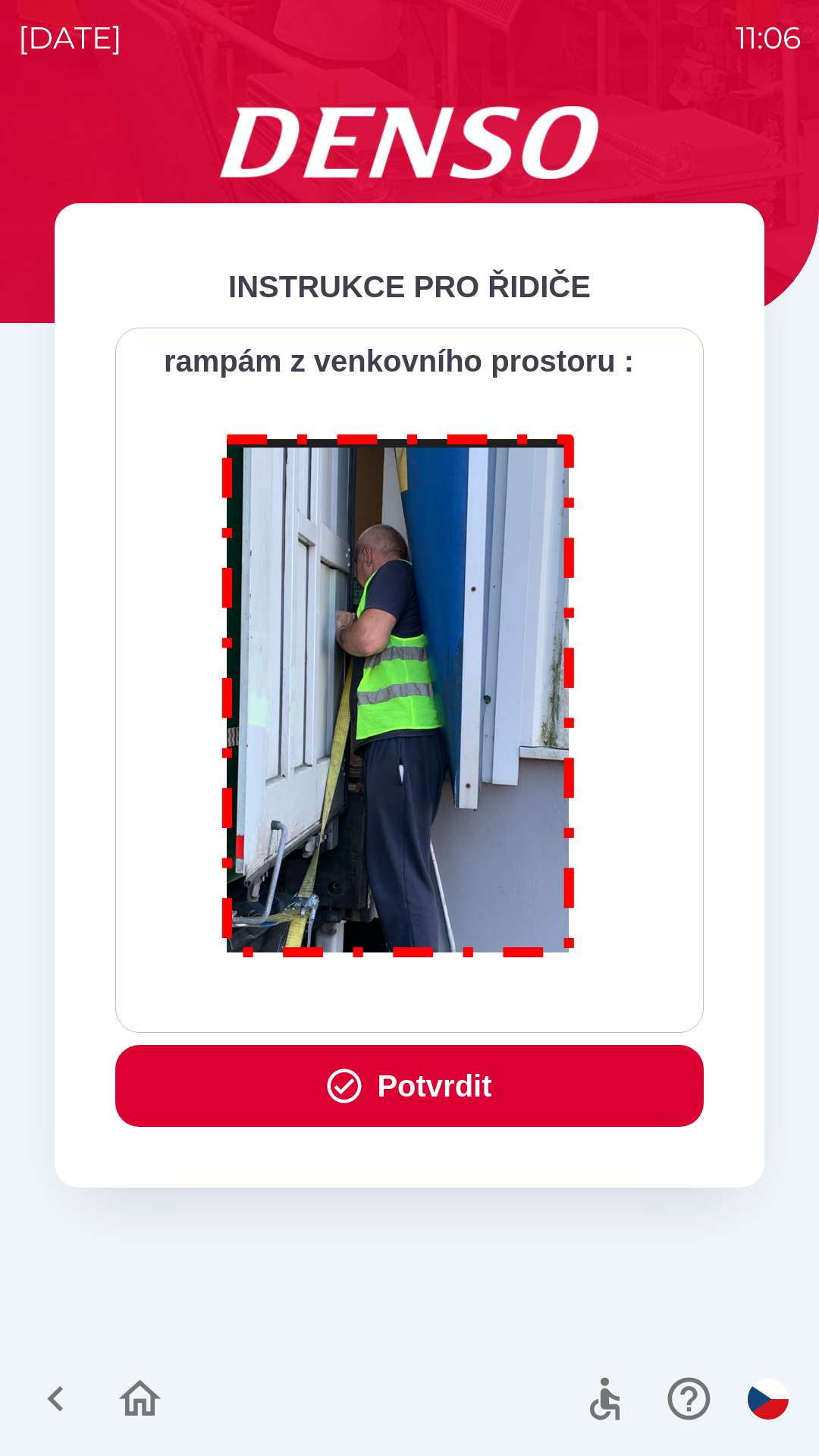
click at [446, 1082] on button "Potvrdit" at bounding box center [410, 1086] width 589 height 82
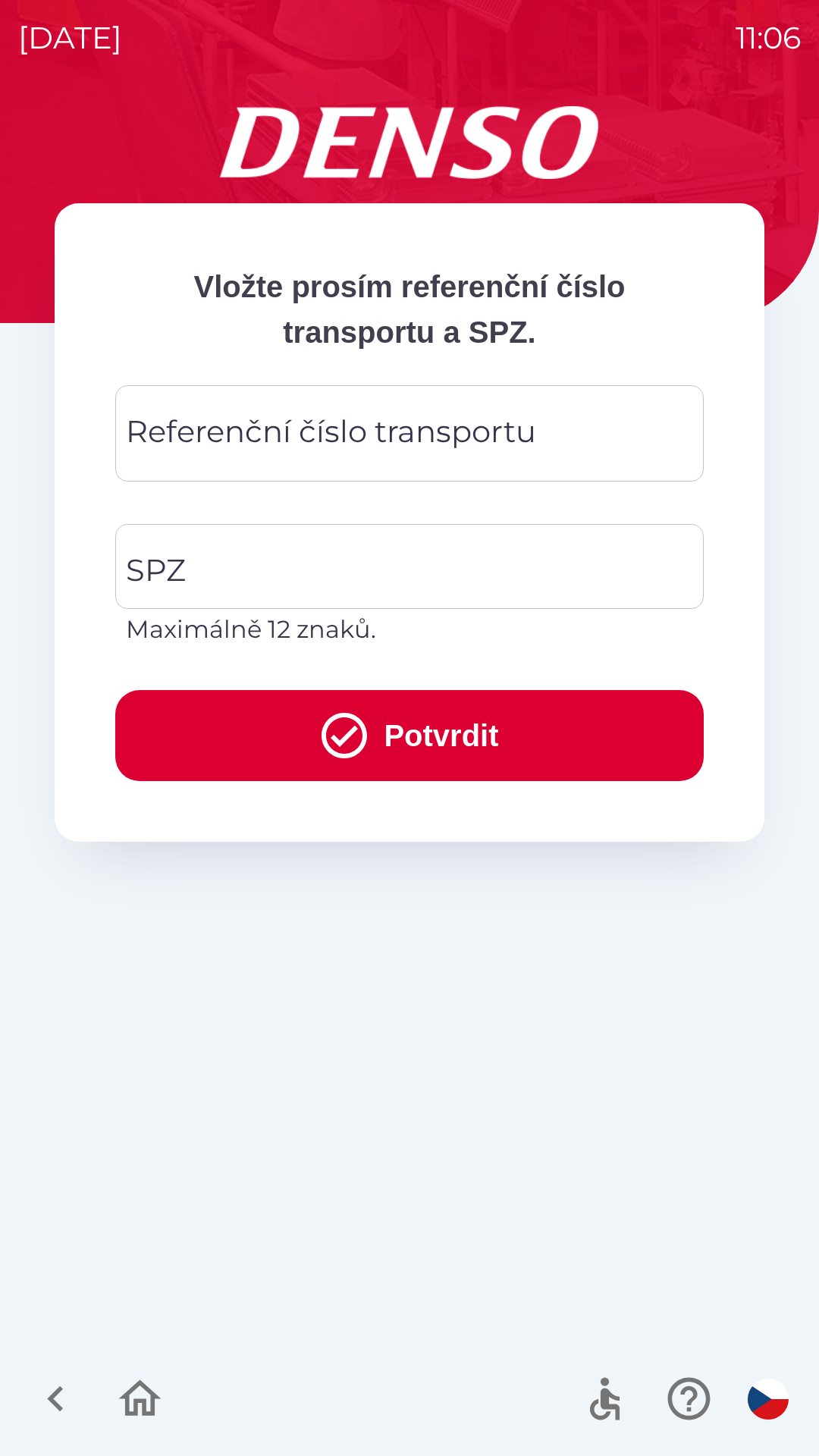
click at [368, 425] on div "Referenční číslo transportu Referenční číslo transportu" at bounding box center [410, 433] width 589 height 97
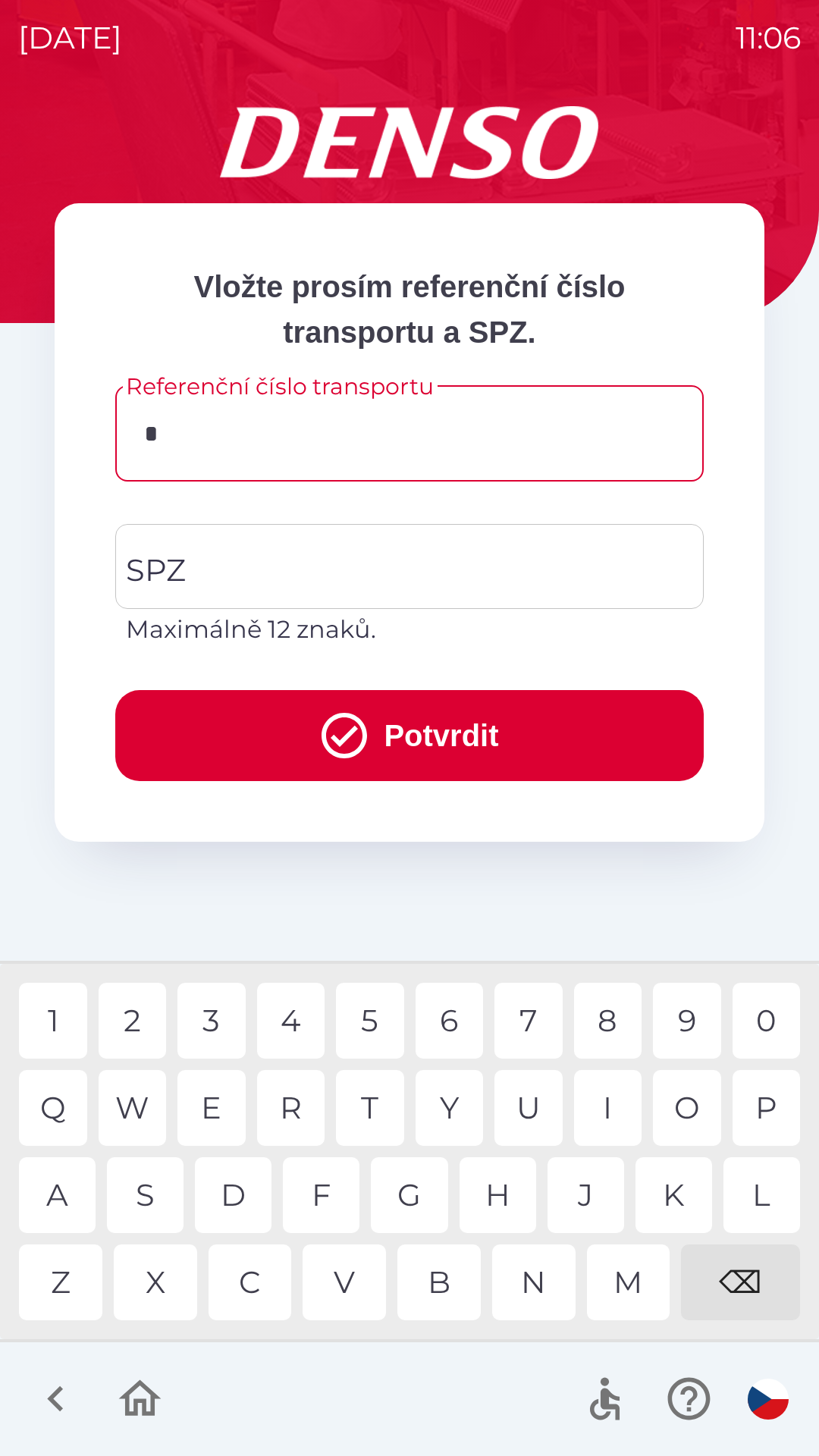
click at [437, 1283] on div "B" at bounding box center [439, 1282] width 84 height 76
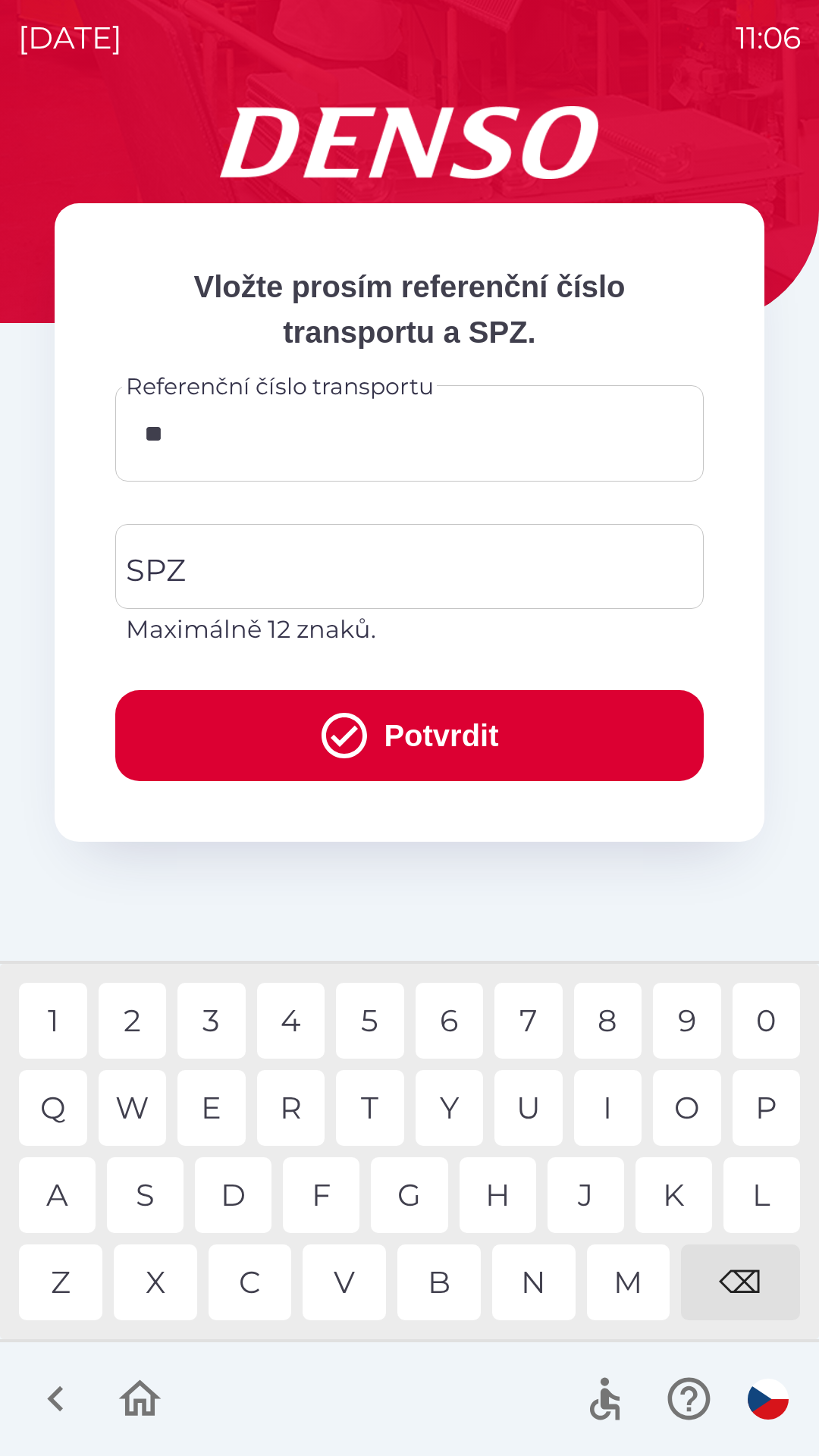
click at [764, 1005] on div "0" at bounding box center [767, 1020] width 68 height 76
type input "*******"
click at [776, 992] on div "0" at bounding box center [767, 1020] width 68 height 76
click at [331, 554] on input "SPZ" at bounding box center [398, 566] width 552 height 71
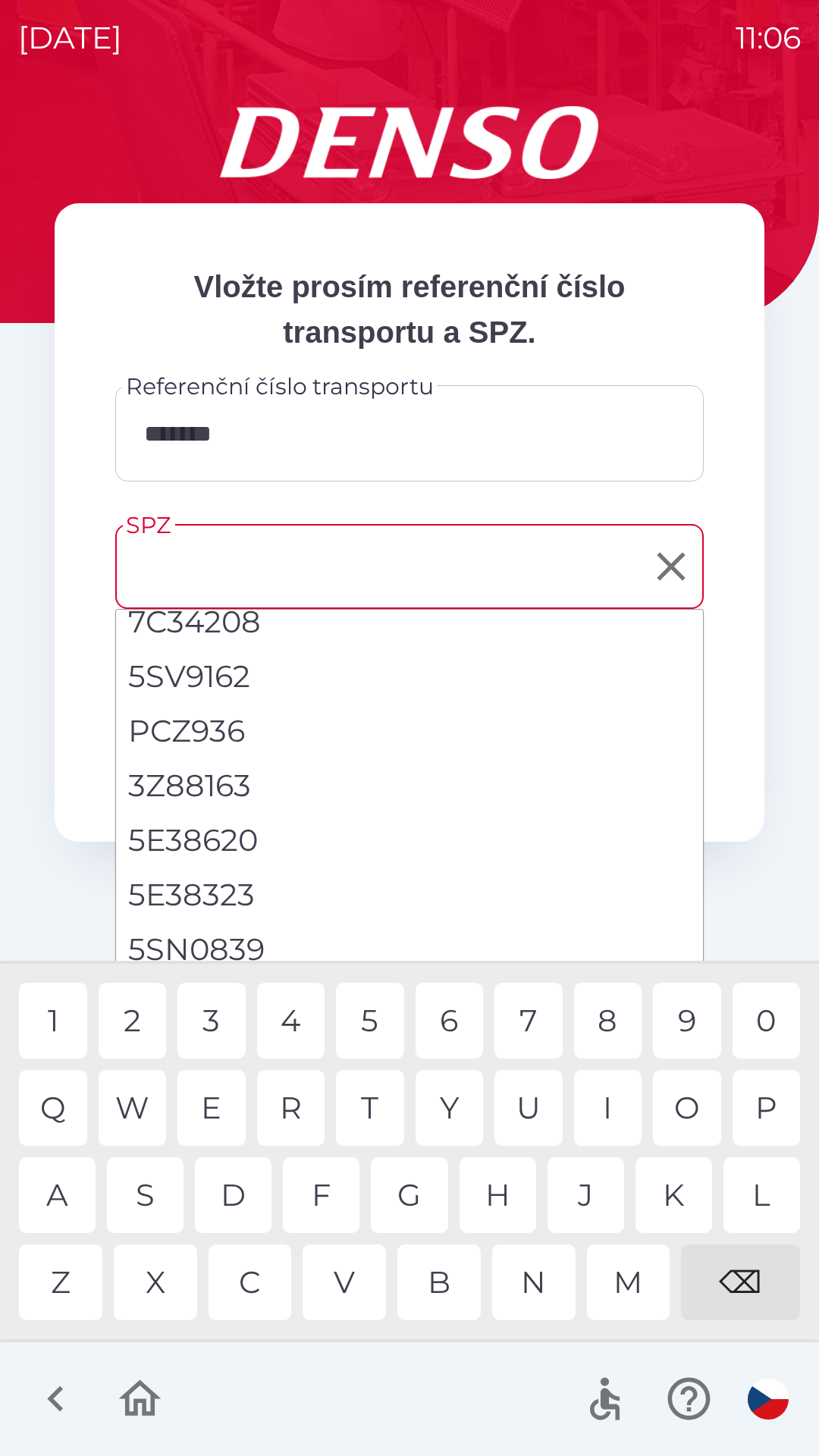
scroll to position [233, 0]
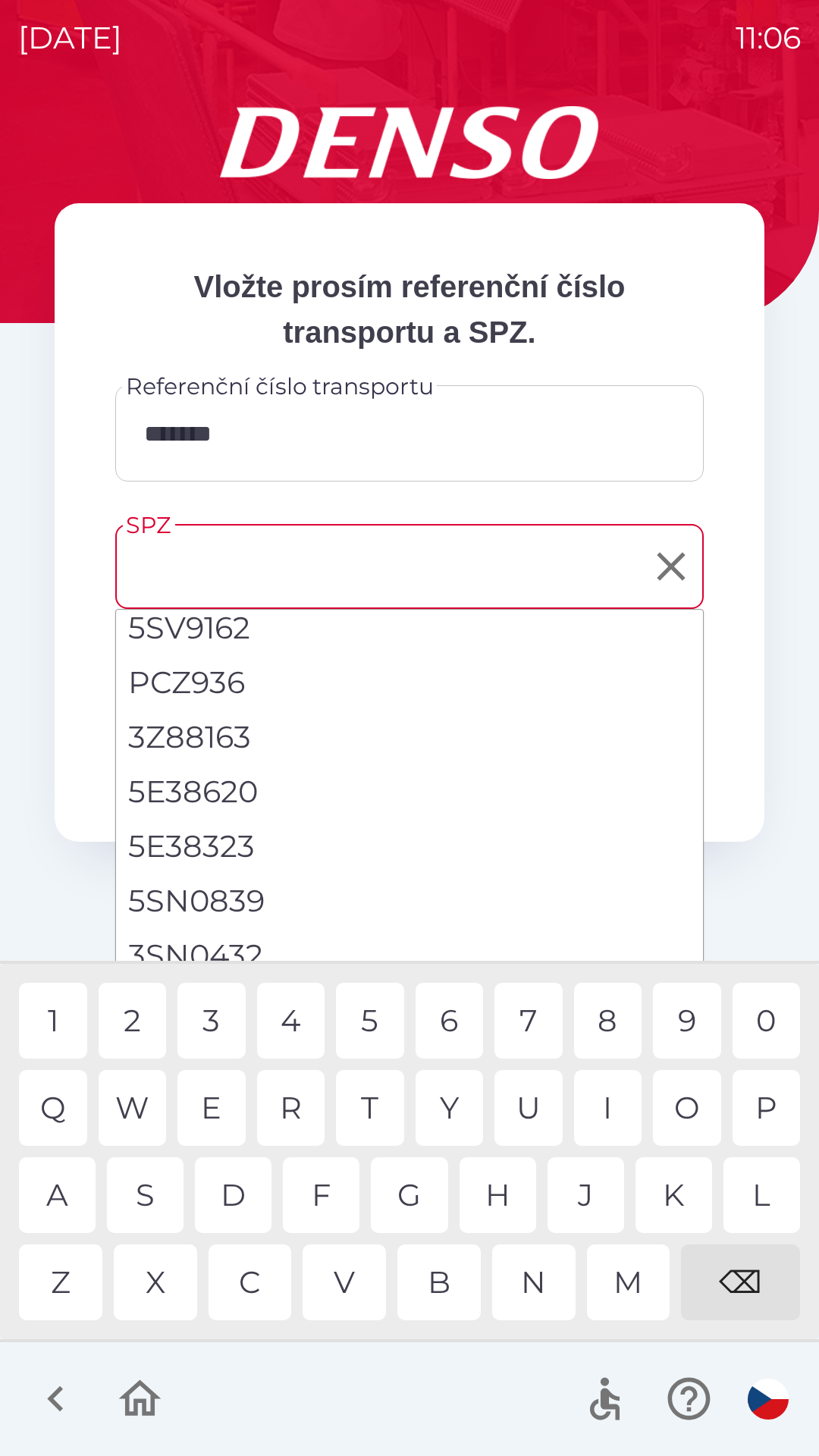
click at [329, 548] on input "SPZ" at bounding box center [398, 566] width 552 height 71
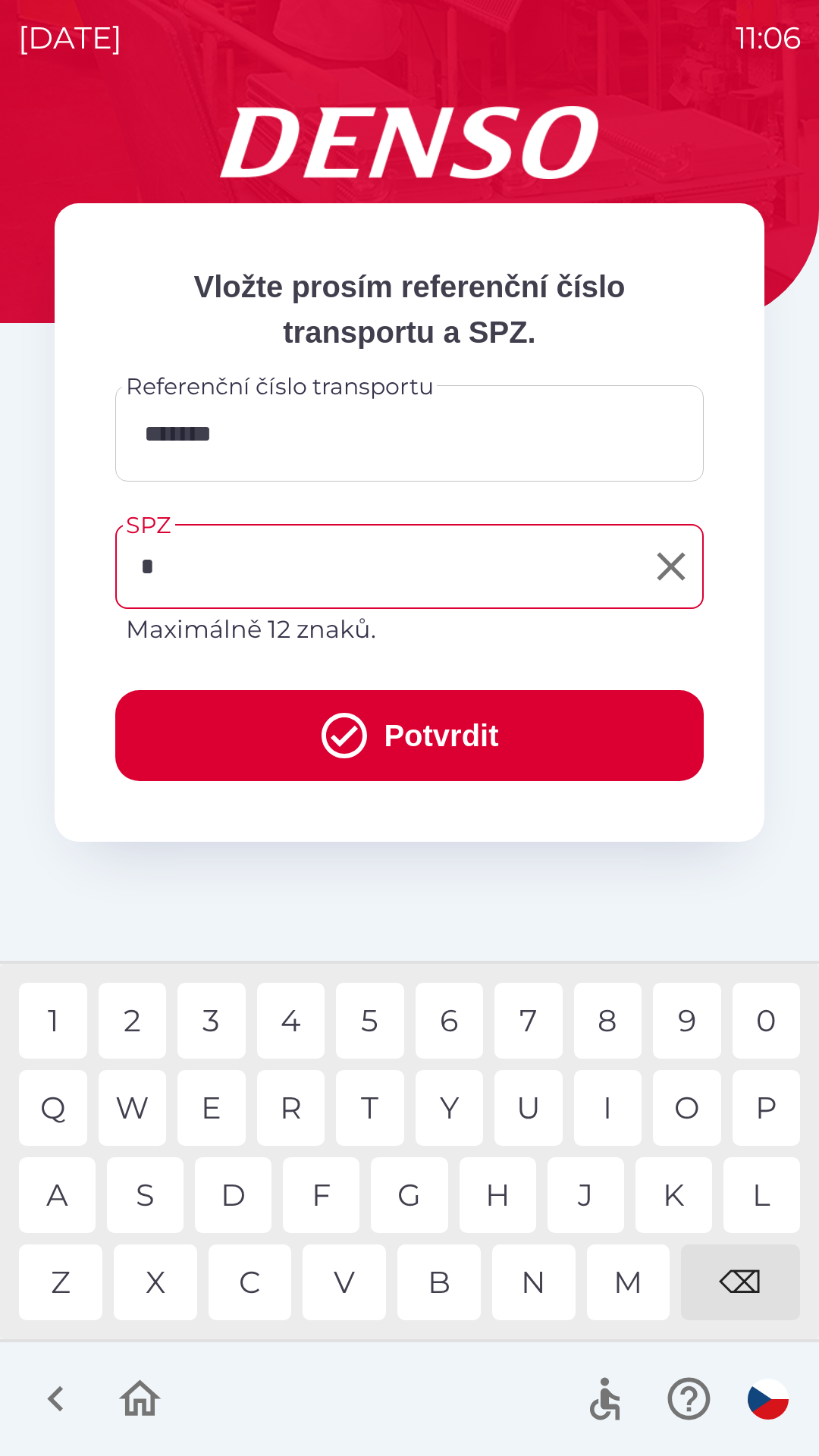
click at [443, 998] on div "6" at bounding box center [450, 1020] width 68 height 76
click at [226, 1017] on div "3" at bounding box center [212, 1020] width 68 height 76
type input "*******"
click at [415, 719] on button "Potvrdit" at bounding box center [410, 735] width 589 height 91
